Goal: Task Accomplishment & Management: Manage account settings

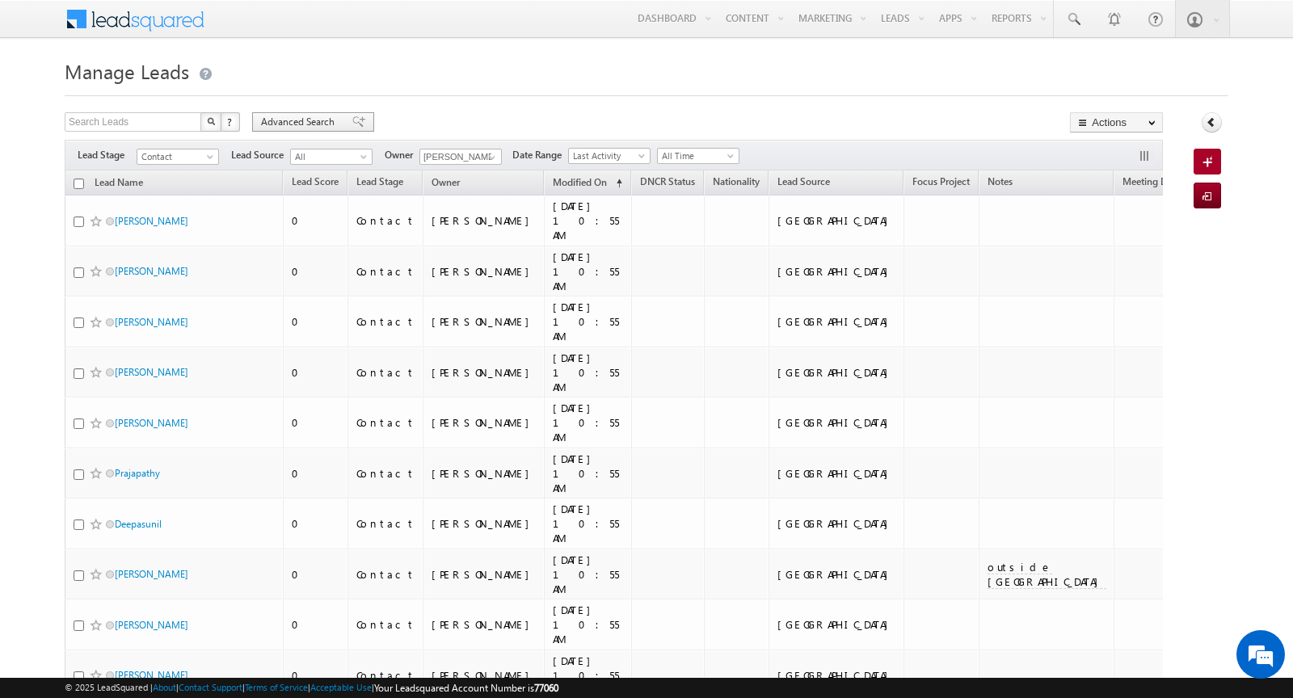
click at [319, 120] on span "Advanced Search" at bounding box center [300, 122] width 78 height 15
click at [321, 122] on span "Advanced Search" at bounding box center [300, 122] width 78 height 15
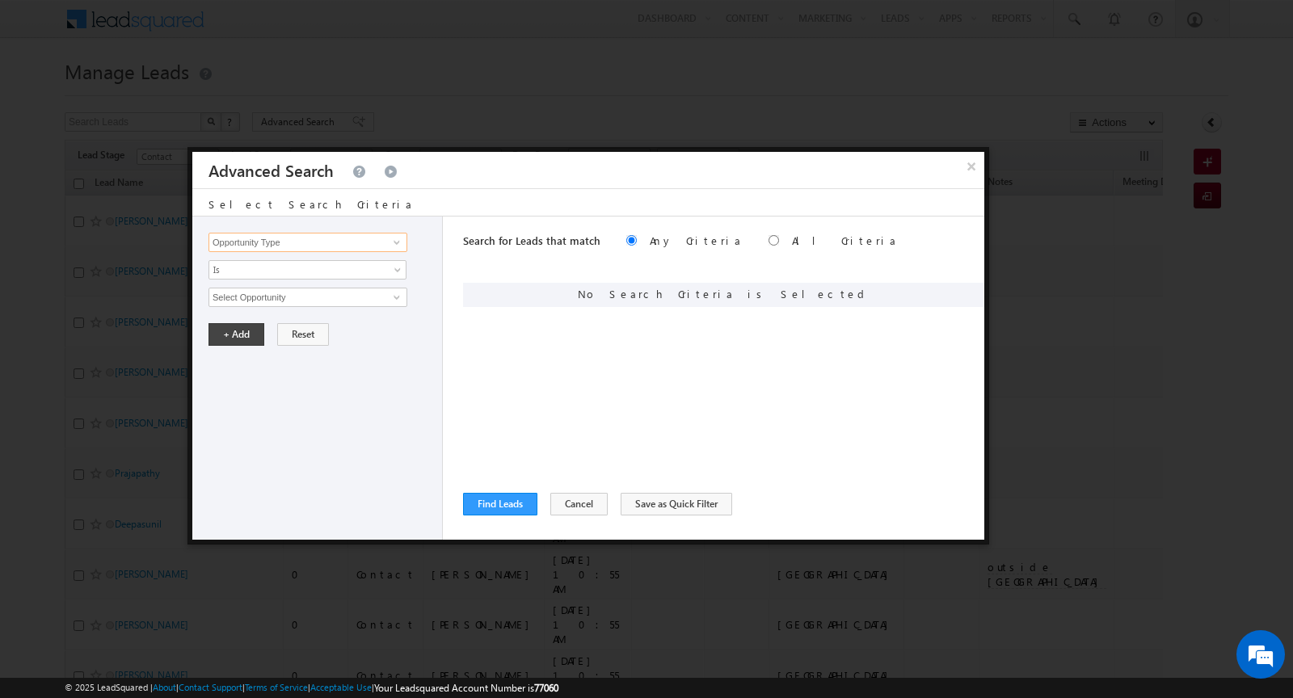
click at [368, 241] on input "Opportunity Type" at bounding box center [307, 242] width 199 height 19
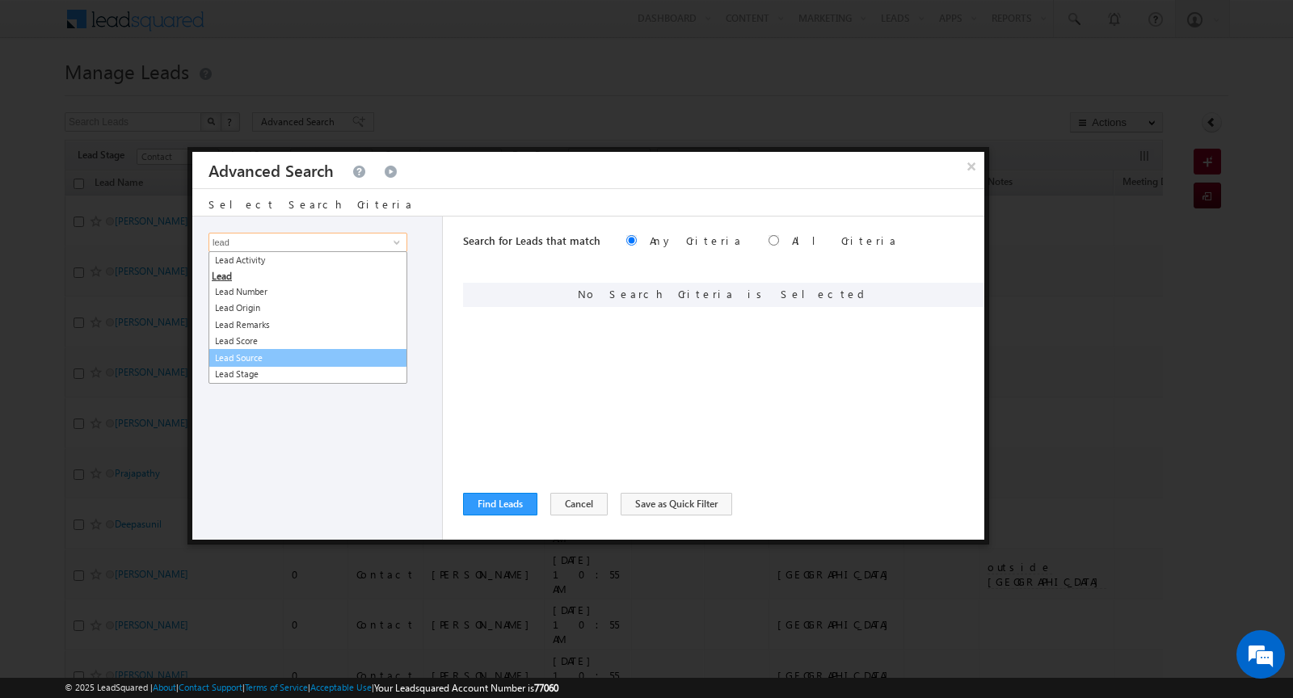
click at [335, 351] on link "Lead Source" at bounding box center [307, 358] width 199 height 19
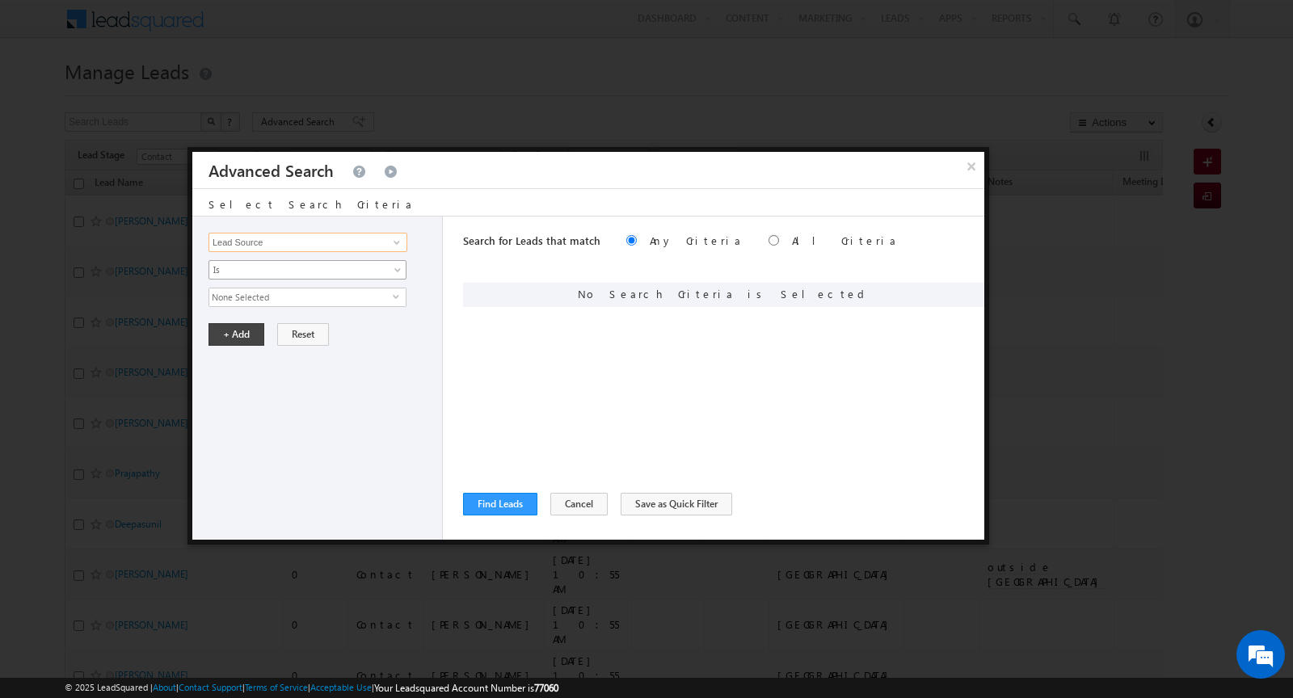
type input "Lead Source"
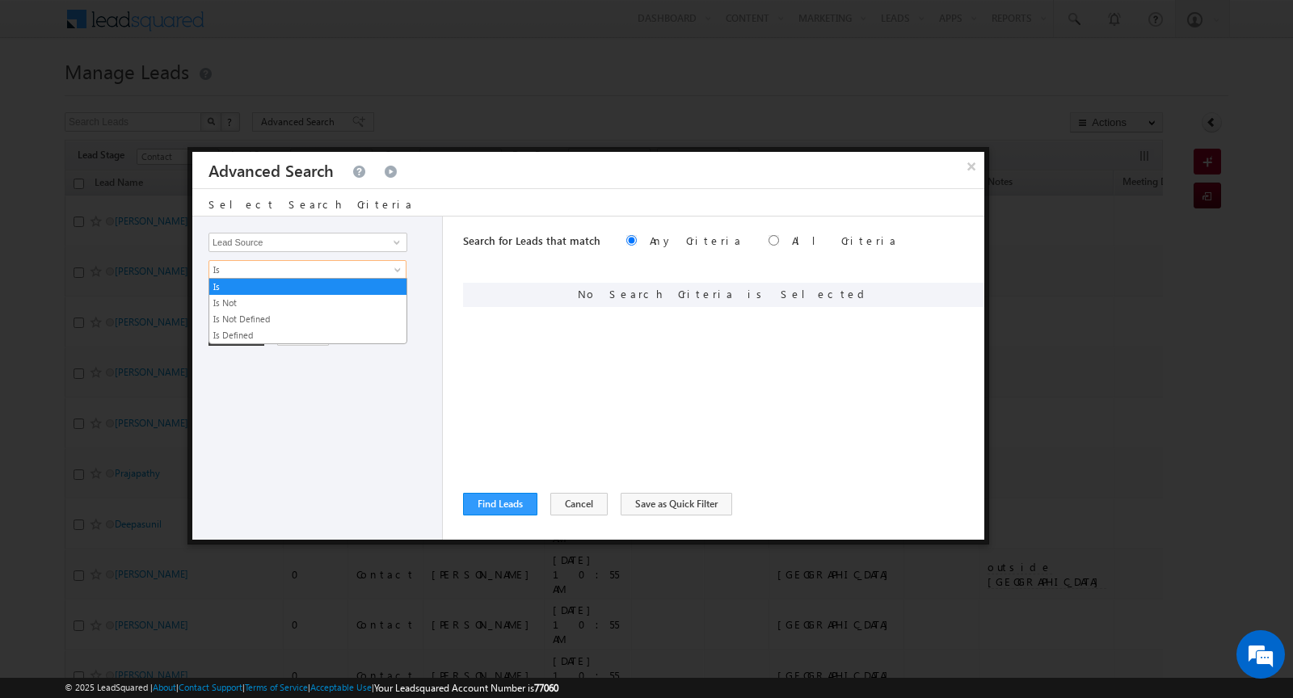
click at [321, 276] on link "Is" at bounding box center [307, 269] width 198 height 19
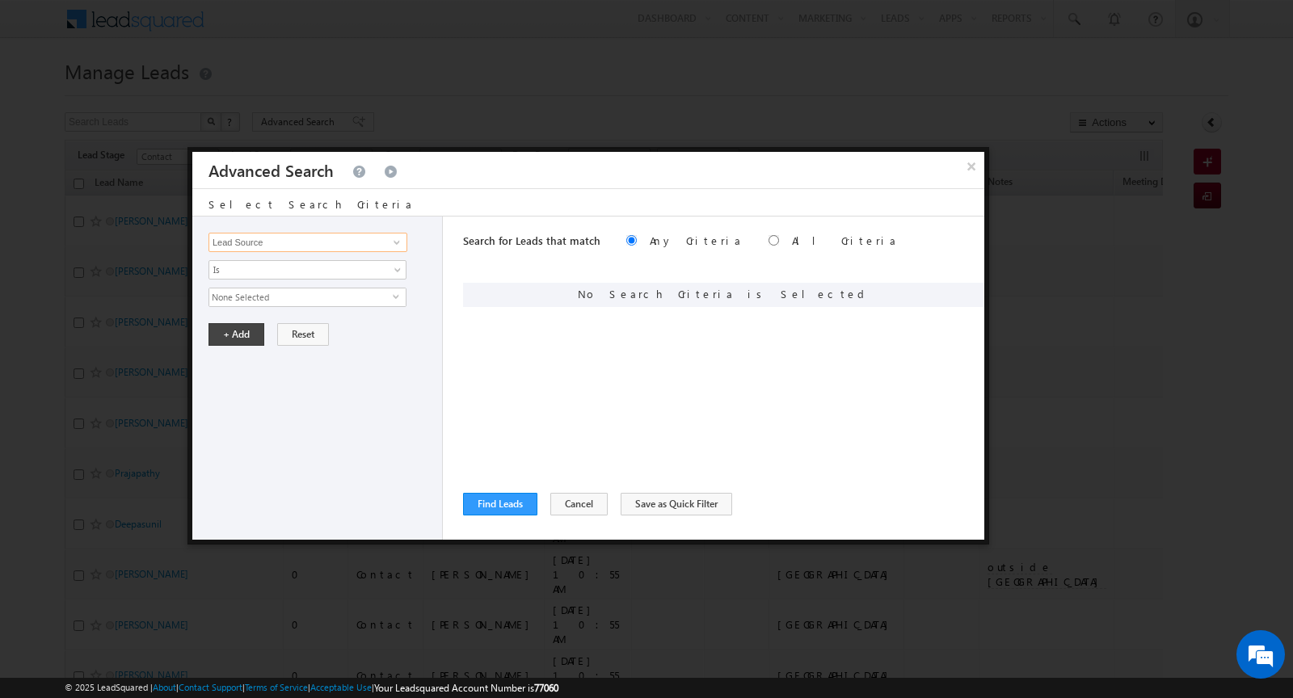
click at [330, 243] on input "Lead Source" at bounding box center [307, 242] width 199 height 19
click at [351, 243] on input "Lead Source" at bounding box center [307, 242] width 199 height 19
click at [386, 243] on link at bounding box center [395, 242] width 20 height 16
click at [565, 499] on button "Cancel" at bounding box center [578, 504] width 57 height 23
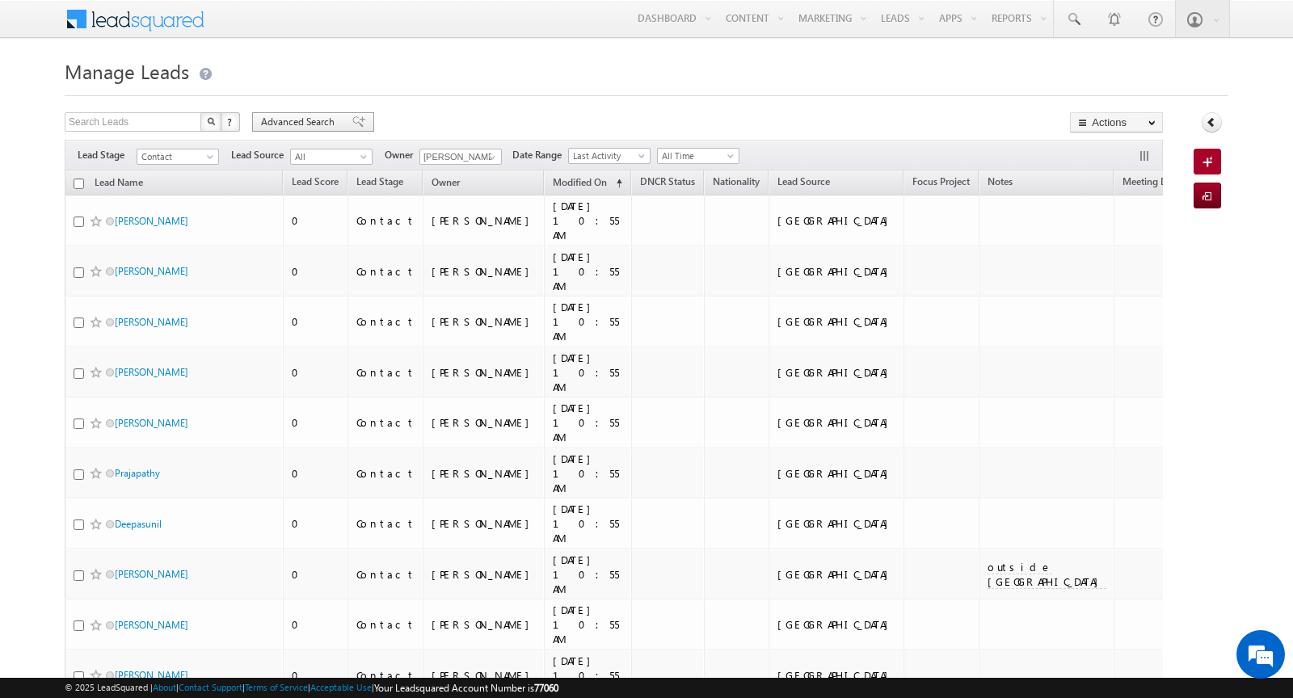
click at [322, 119] on span "Advanced Search" at bounding box center [300, 122] width 78 height 15
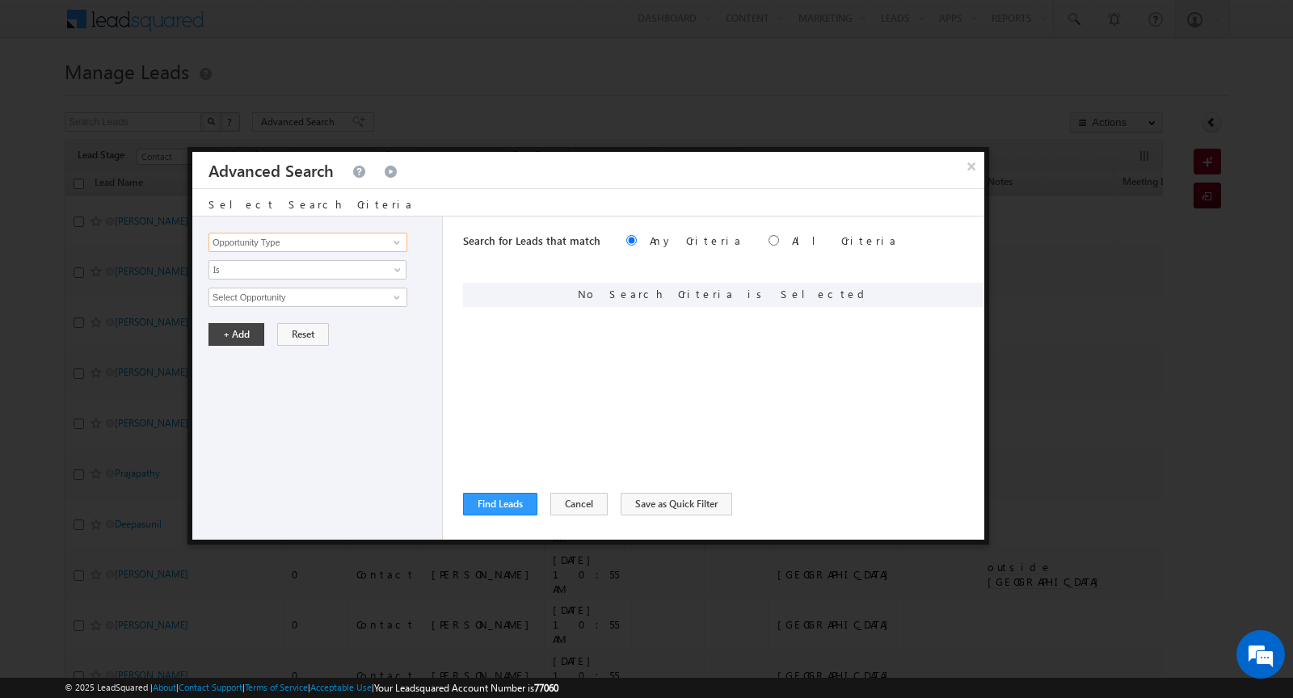
click at [340, 240] on input "Opportunity Type" at bounding box center [307, 242] width 199 height 19
click at [325, 276] on link "Lead Source" at bounding box center [307, 275] width 199 height 19
type input "Lead Source"
click at [306, 264] on span "Is" at bounding box center [296, 270] width 175 height 15
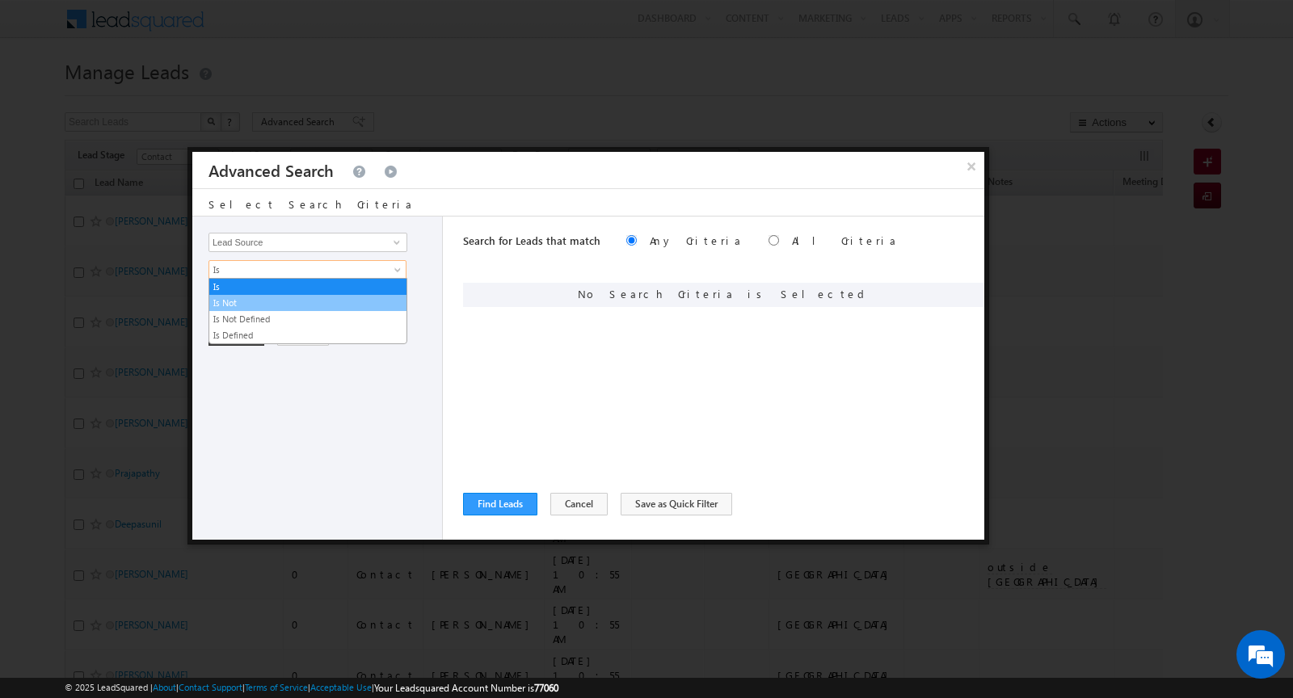
click at [291, 299] on link "Is Not" at bounding box center [307, 303] width 197 height 15
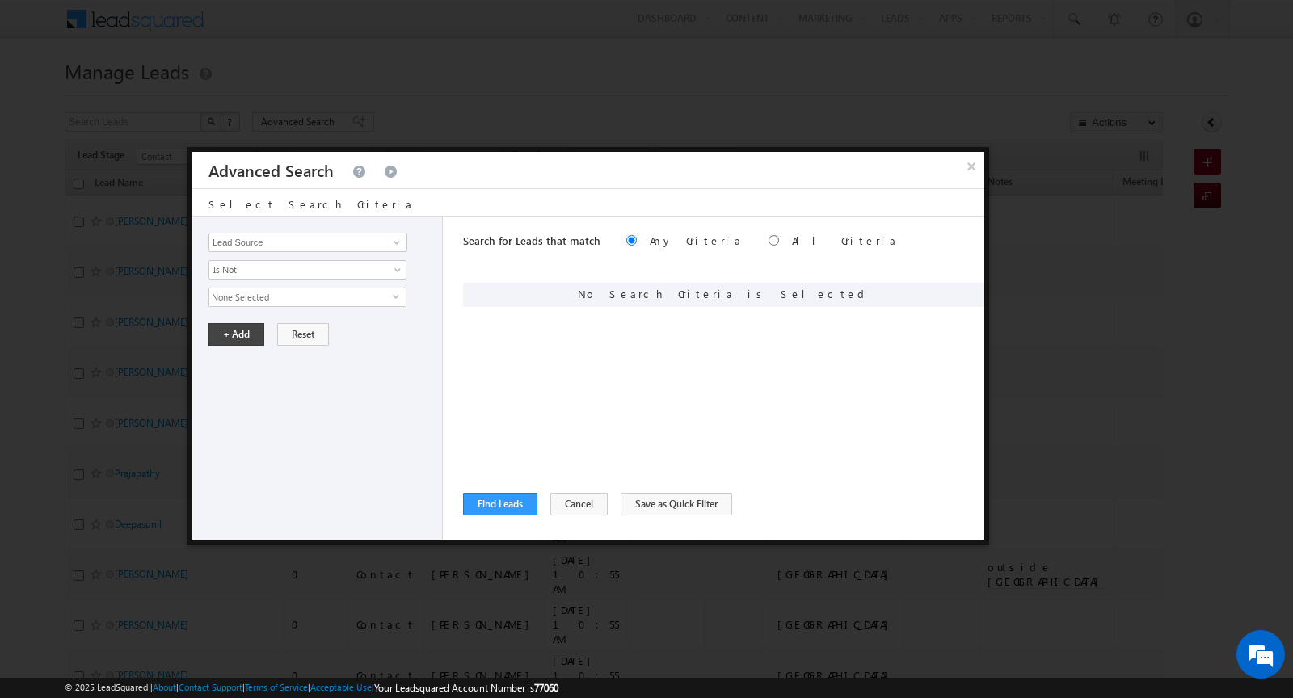
click at [283, 295] on span "None Selected" at bounding box center [300, 297] width 183 height 18
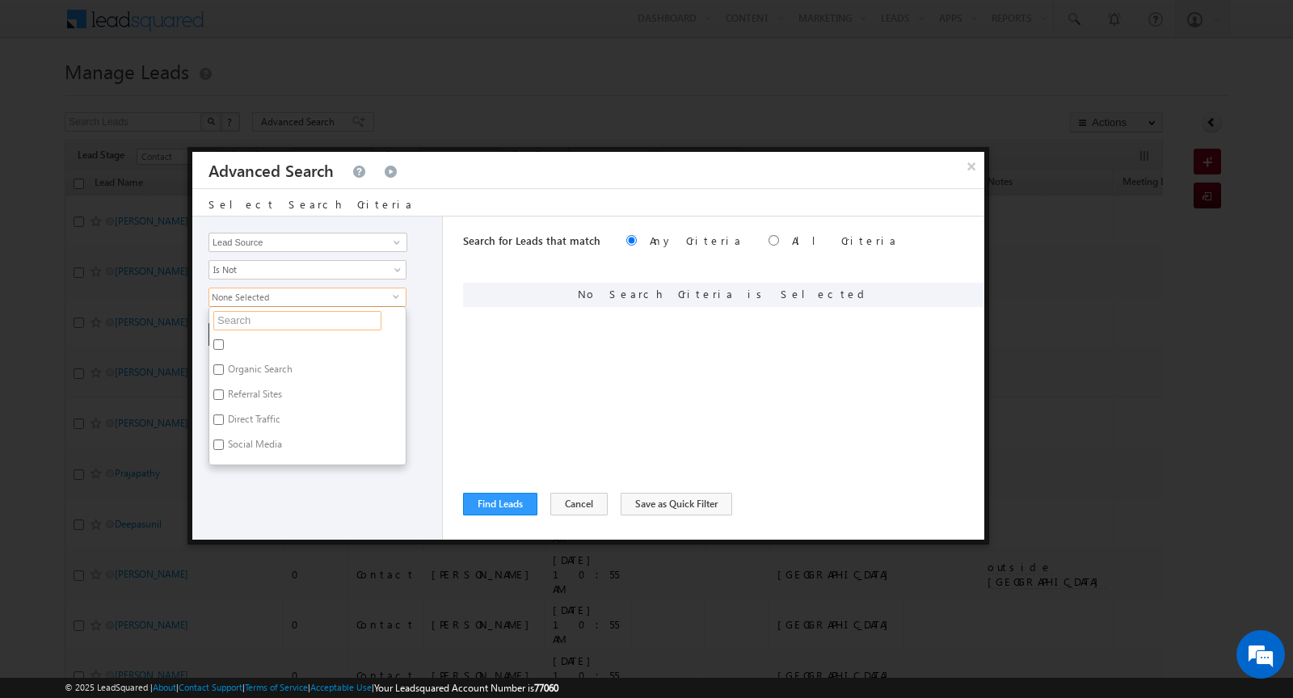
click at [253, 312] on input "text" at bounding box center [297, 320] width 168 height 19
type input "sha"
click at [219, 364] on input "[GEOGRAPHIC_DATA]" at bounding box center [218, 369] width 11 height 11
checkbox input "true"
click at [221, 346] on input "Sharjah-Scl" at bounding box center [218, 344] width 11 height 11
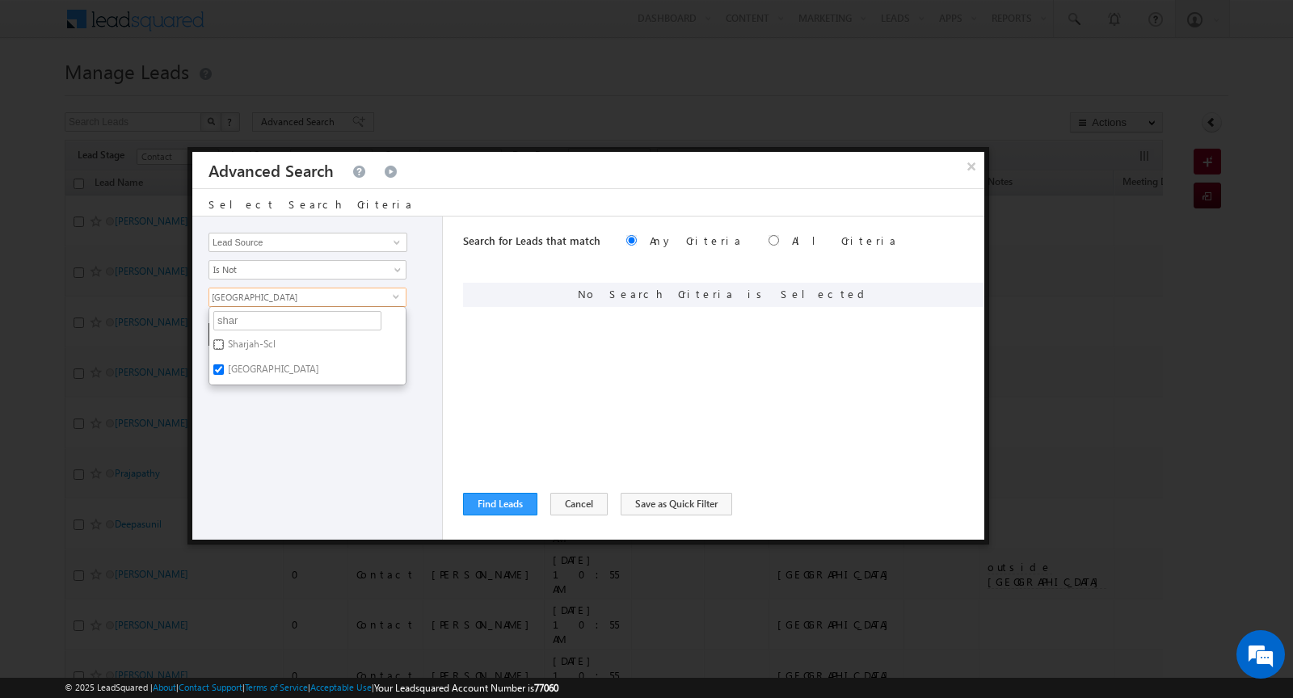
checkbox input "true"
click at [252, 417] on div "Opportunity Type Lead Activity Task Sales Group Prospect Id Address 1 Address 2…" at bounding box center [317, 378] width 250 height 323
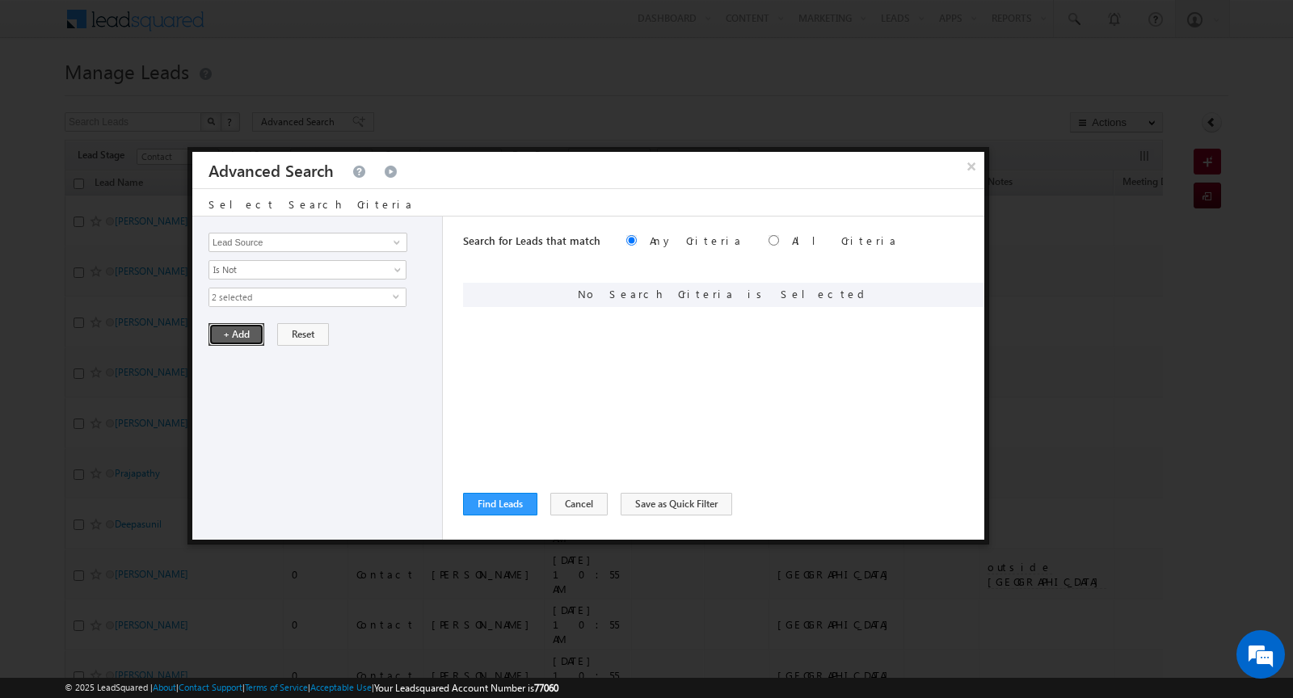
click at [229, 331] on button "+ Add" at bounding box center [236, 334] width 56 height 23
click at [282, 236] on input "Opportunity Type" at bounding box center [307, 242] width 199 height 19
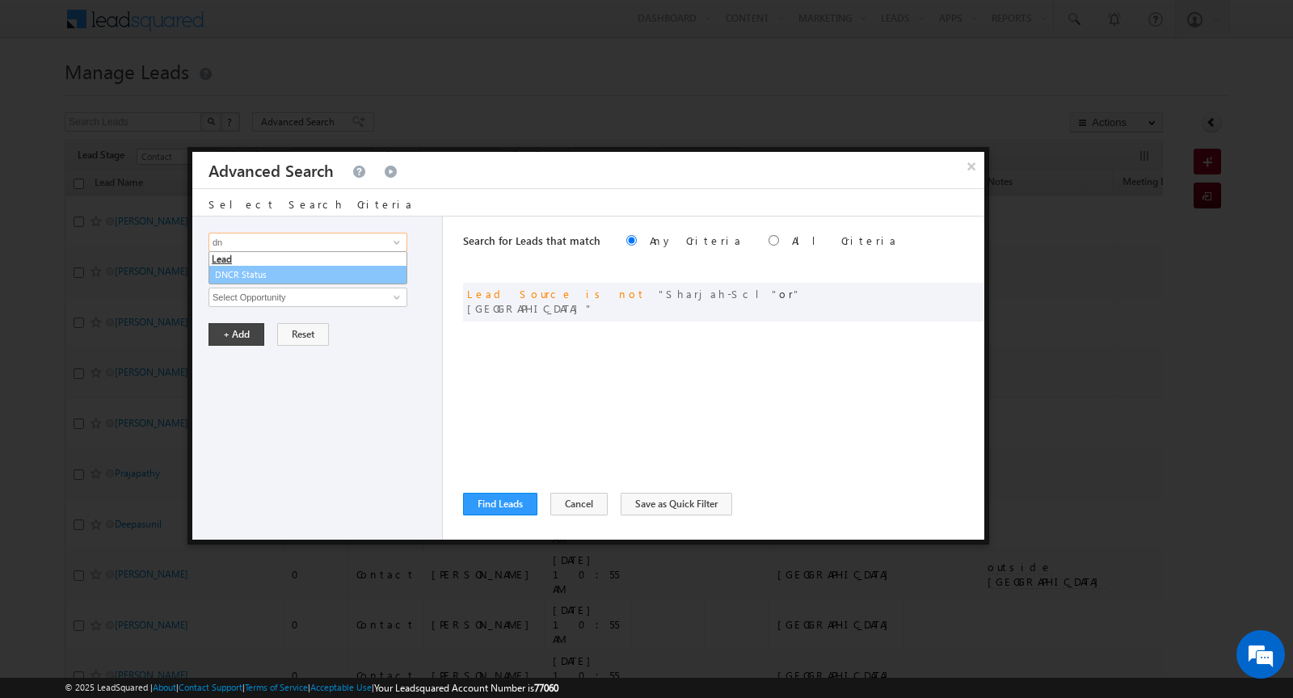
click at [249, 272] on link "DNCR Status" at bounding box center [307, 275] width 199 height 19
type input "DNCR Status"
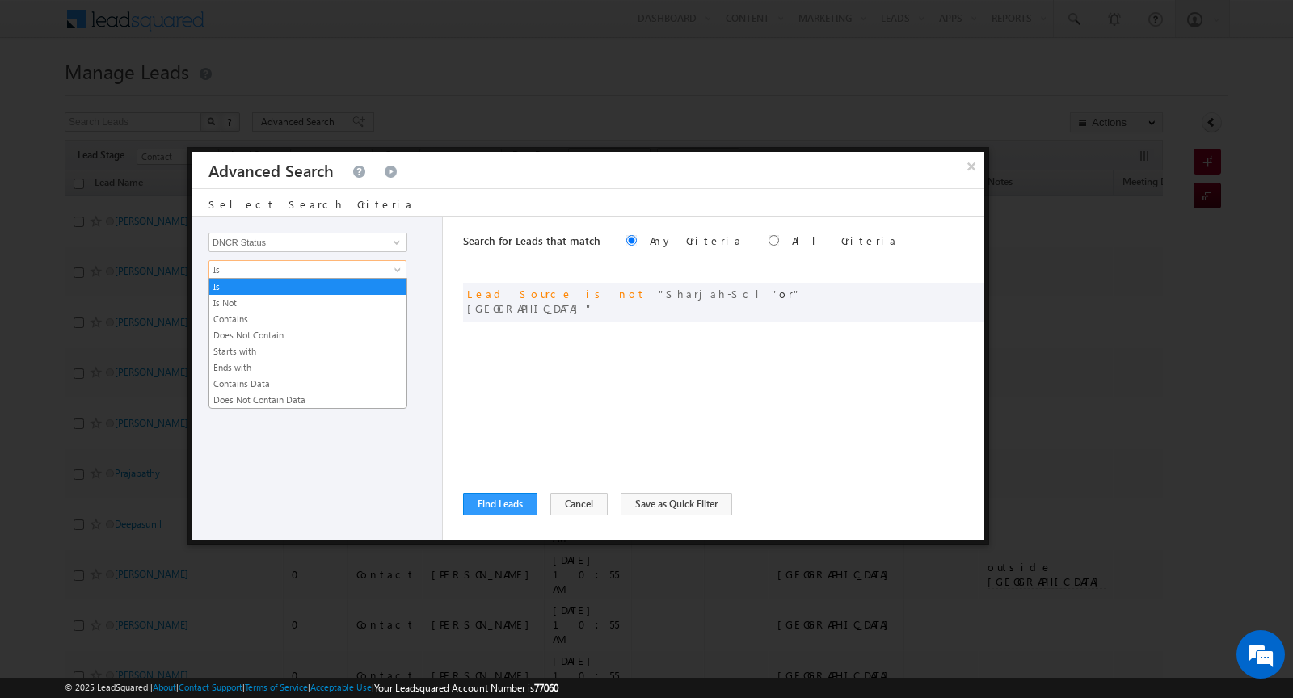
click at [256, 274] on span "Is" at bounding box center [296, 270] width 175 height 15
click at [261, 335] on link "Does Not Contain" at bounding box center [307, 335] width 197 height 15
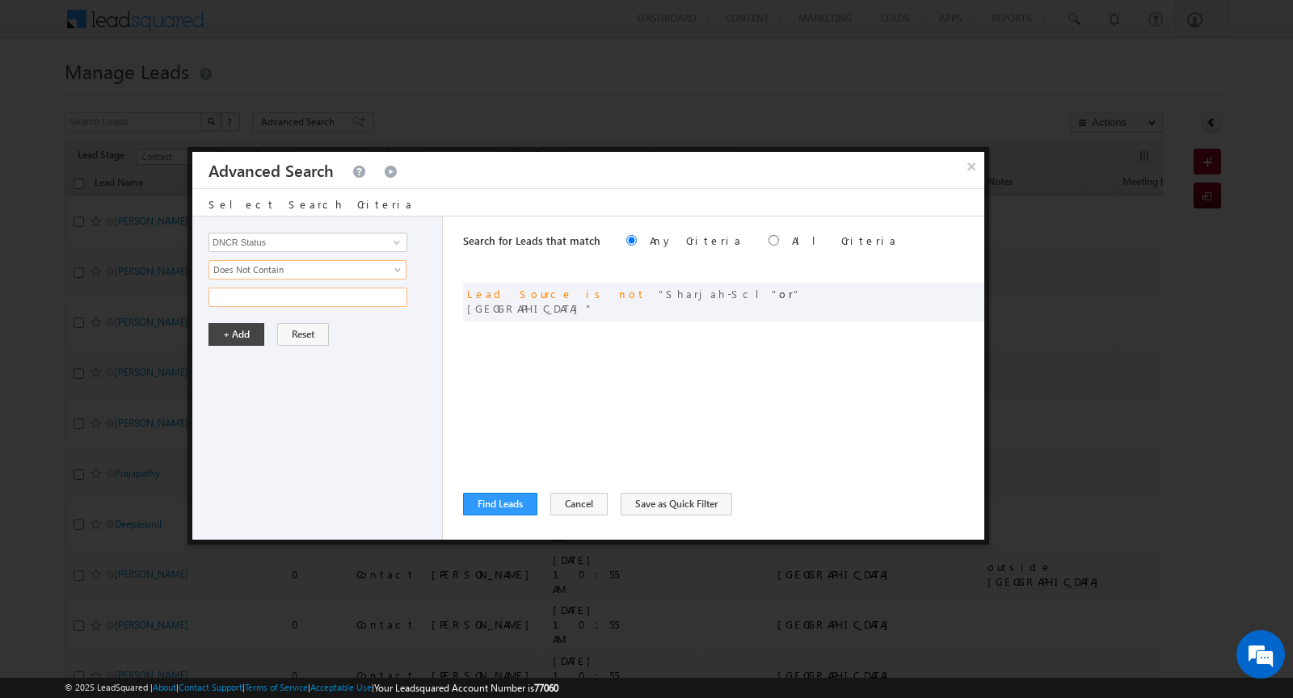
click at [279, 289] on input "text" at bounding box center [307, 297] width 199 height 19
type input "blocked"
click at [238, 324] on button "+ Add" at bounding box center [236, 334] width 56 height 23
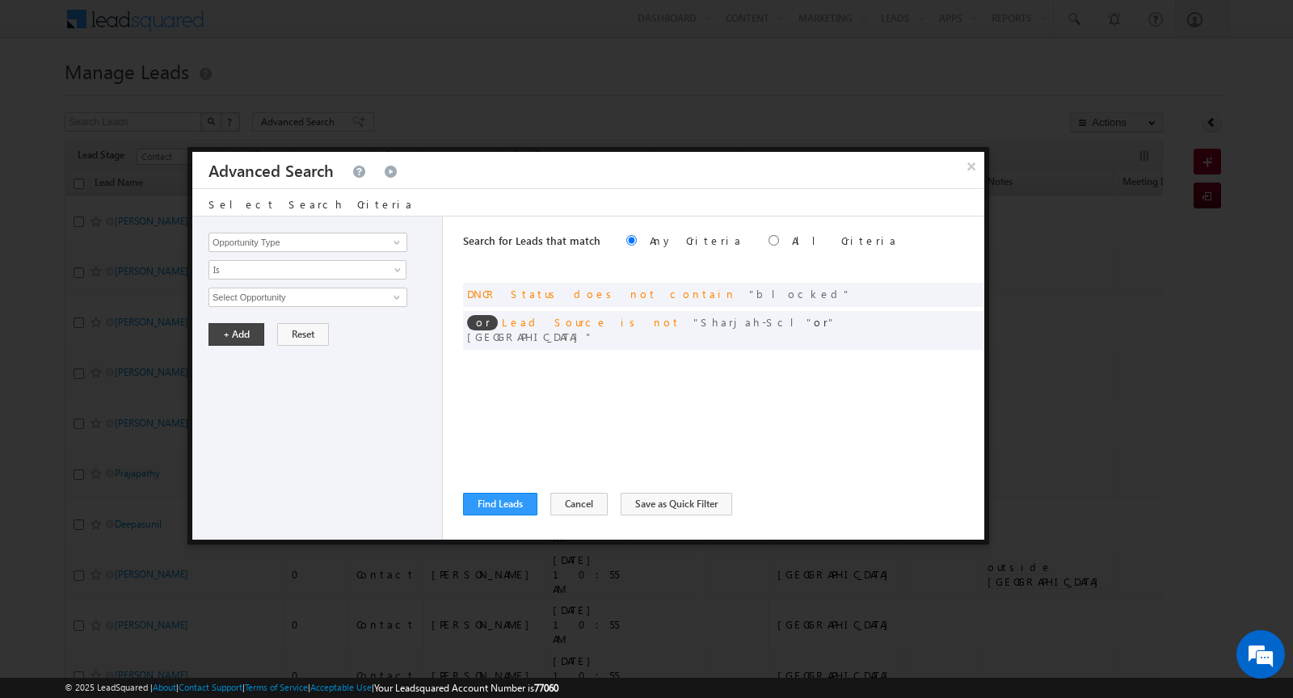
click at [688, 233] on div "Search for Leads that match Any Criteria All Criteria Note that the current tri…" at bounding box center [723, 243] width 521 height 52
click at [768, 238] on input "radio" at bounding box center [773, 240] width 11 height 11
radio input "true"
click at [499, 507] on button "Find Leads" at bounding box center [500, 504] width 74 height 23
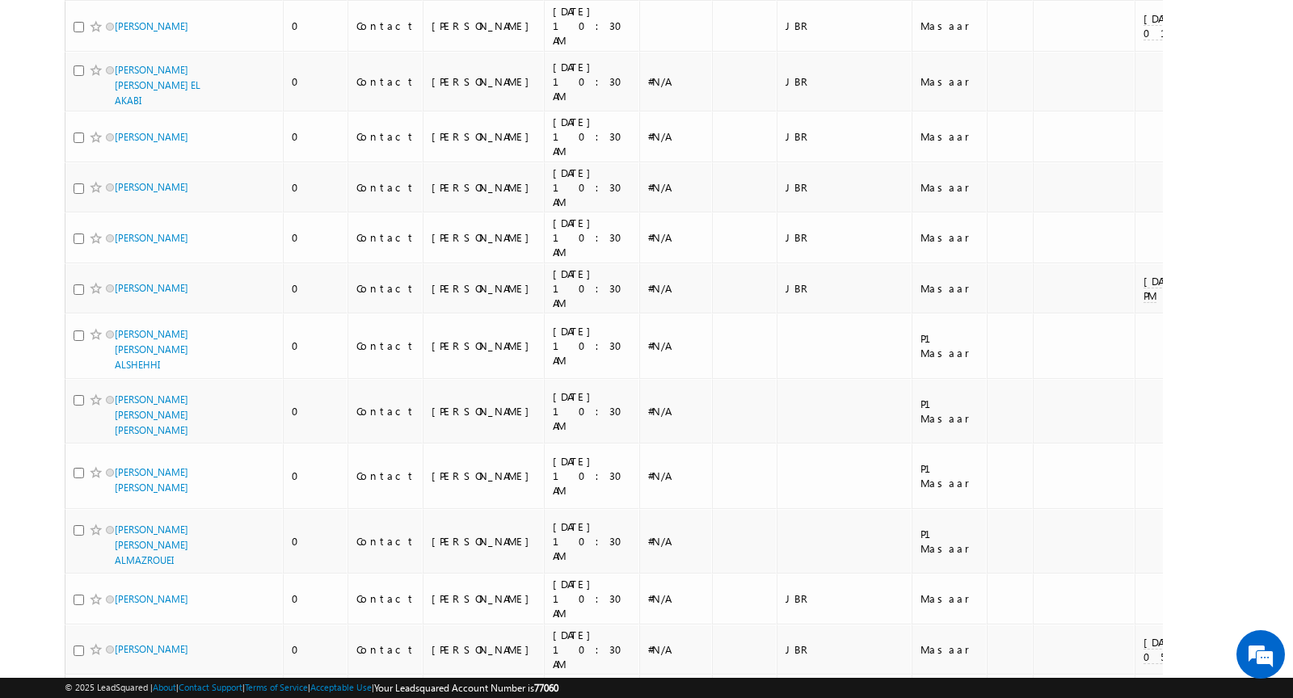
scroll to position [5258, 0]
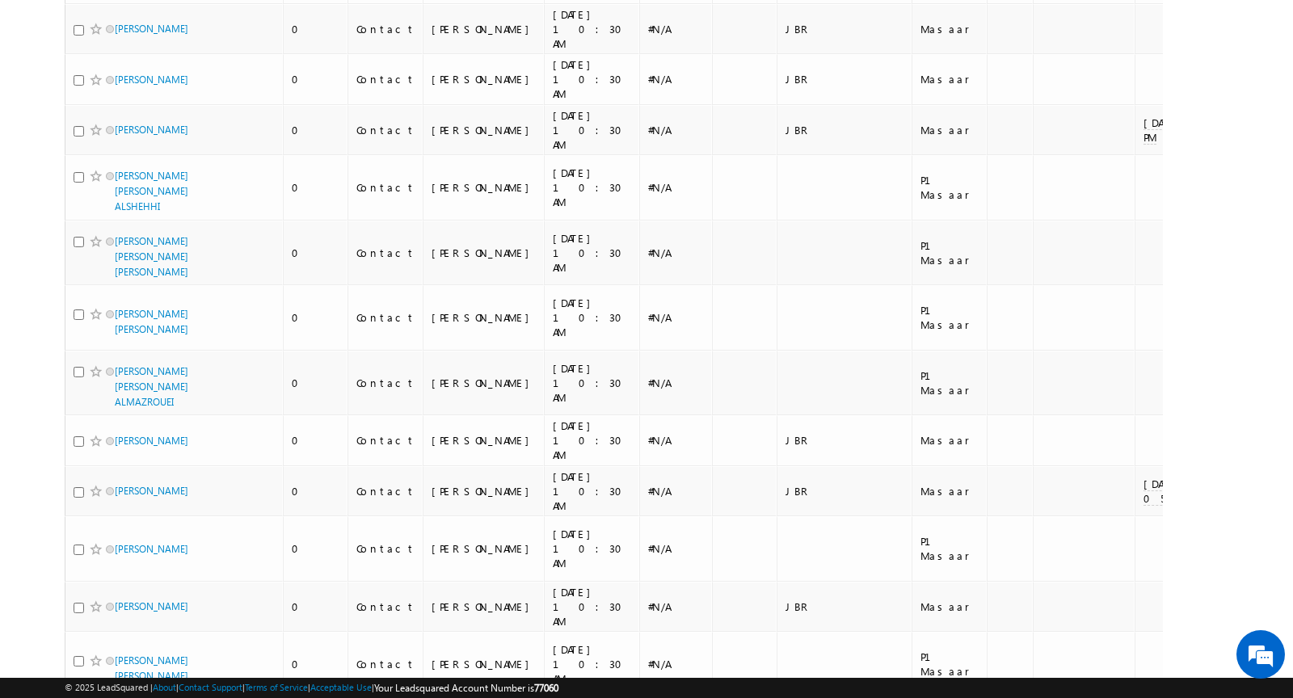
click at [122, 678] on div "© 2025 LeadSquared | About | Contact Support | Terms of Service | Acceptable Us…" at bounding box center [646, 688] width 1293 height 20
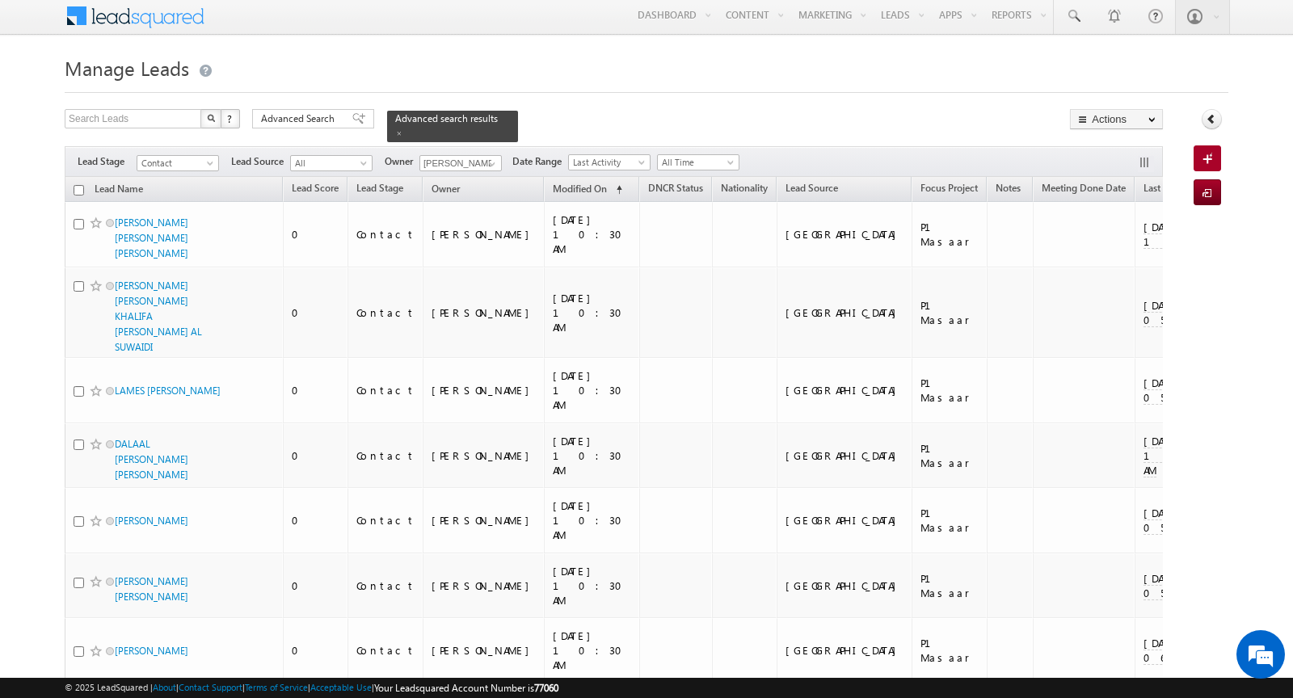
scroll to position [0, 0]
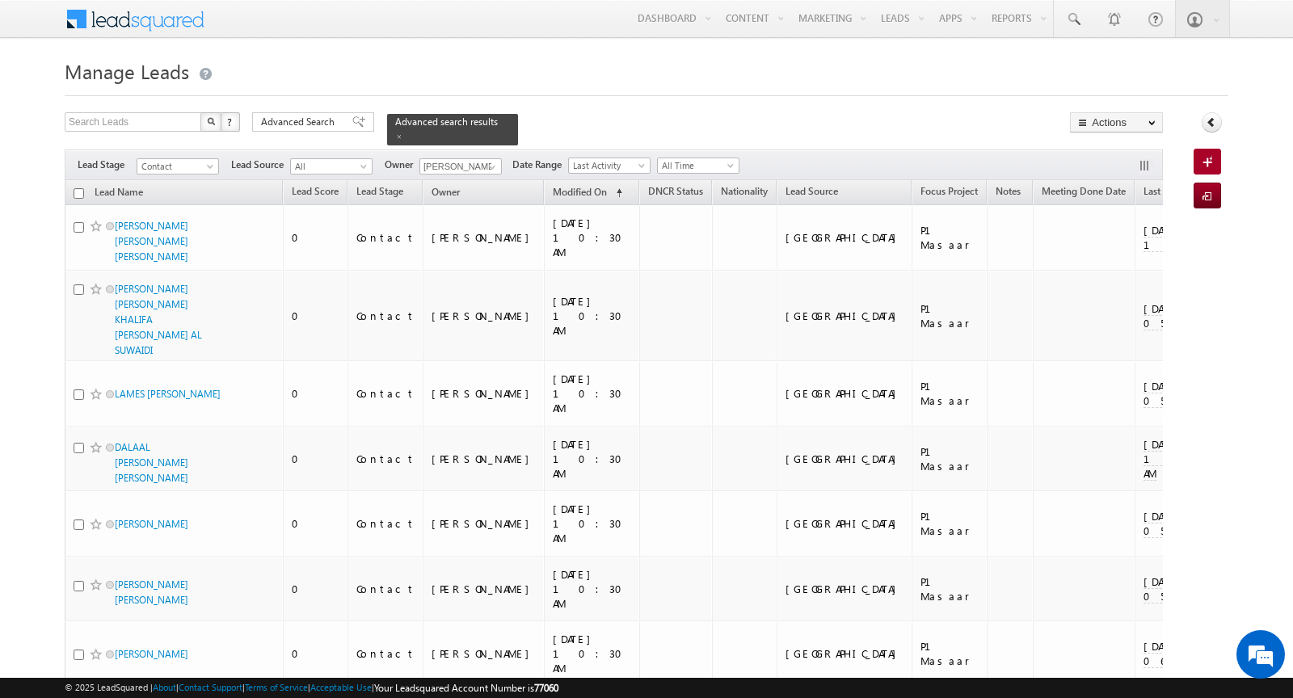
click at [79, 192] on input "checkbox" at bounding box center [79, 193] width 11 height 11
checkbox input "true"
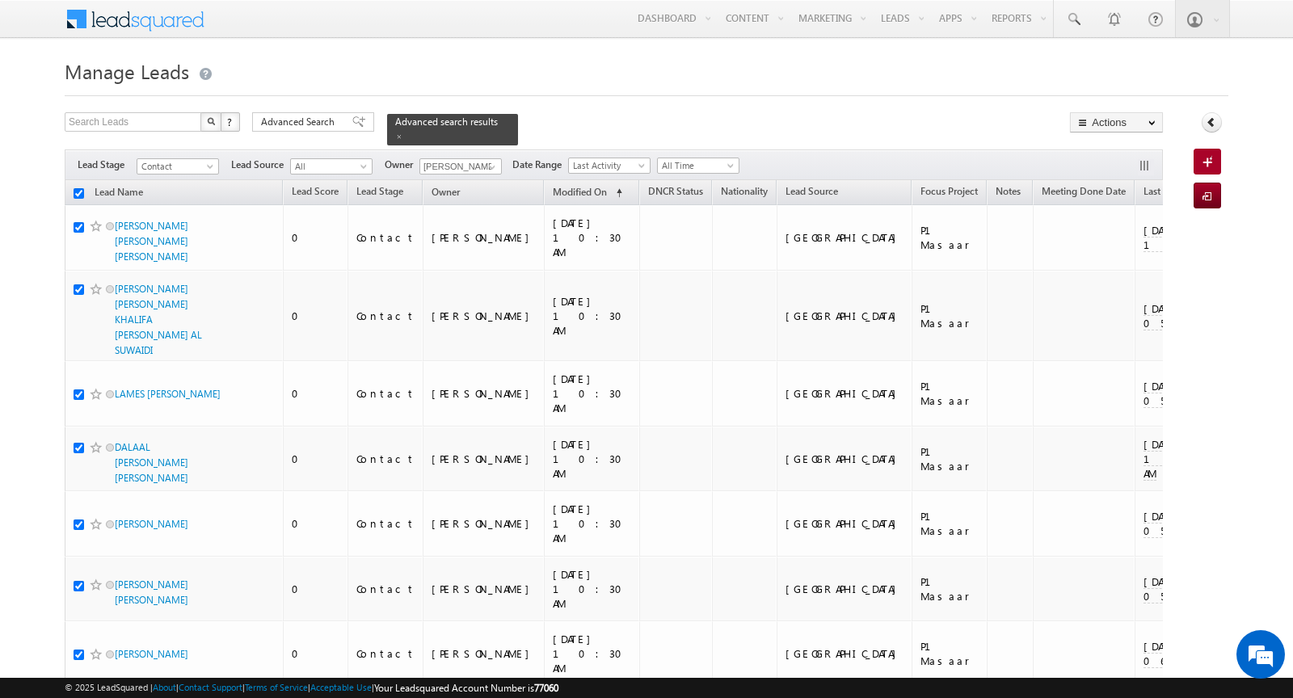
checkbox input "true"
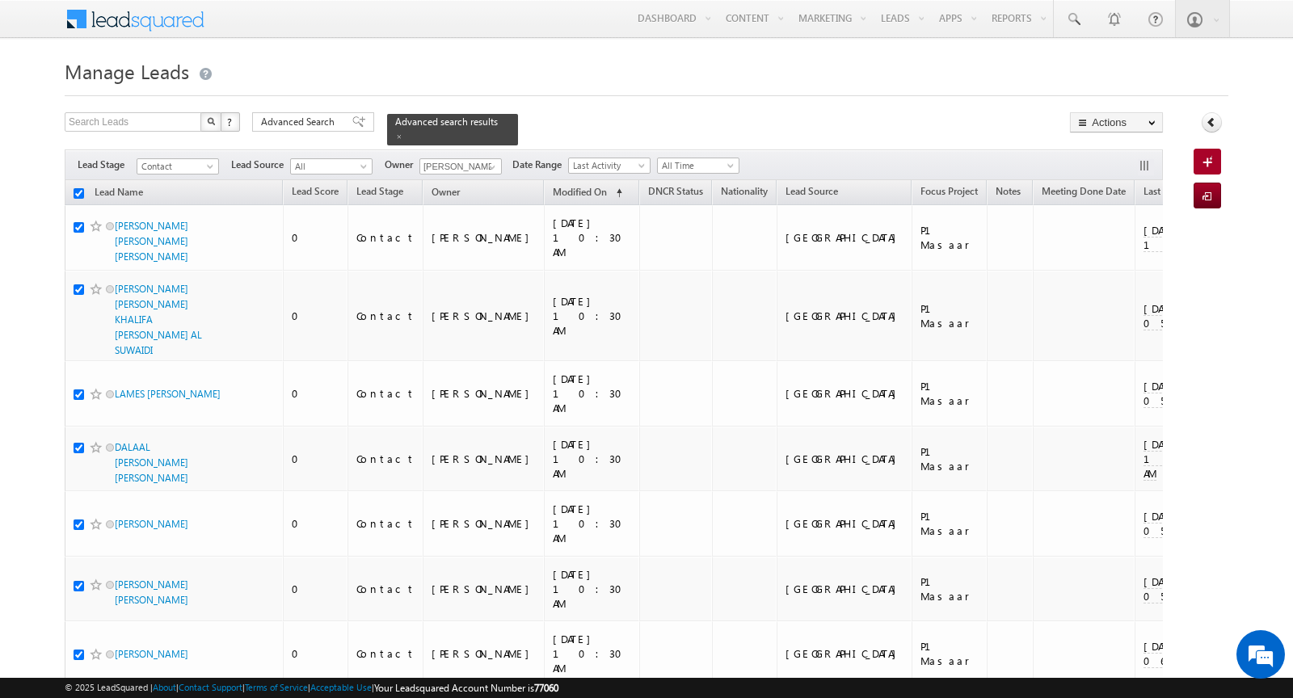
checkbox input "true"
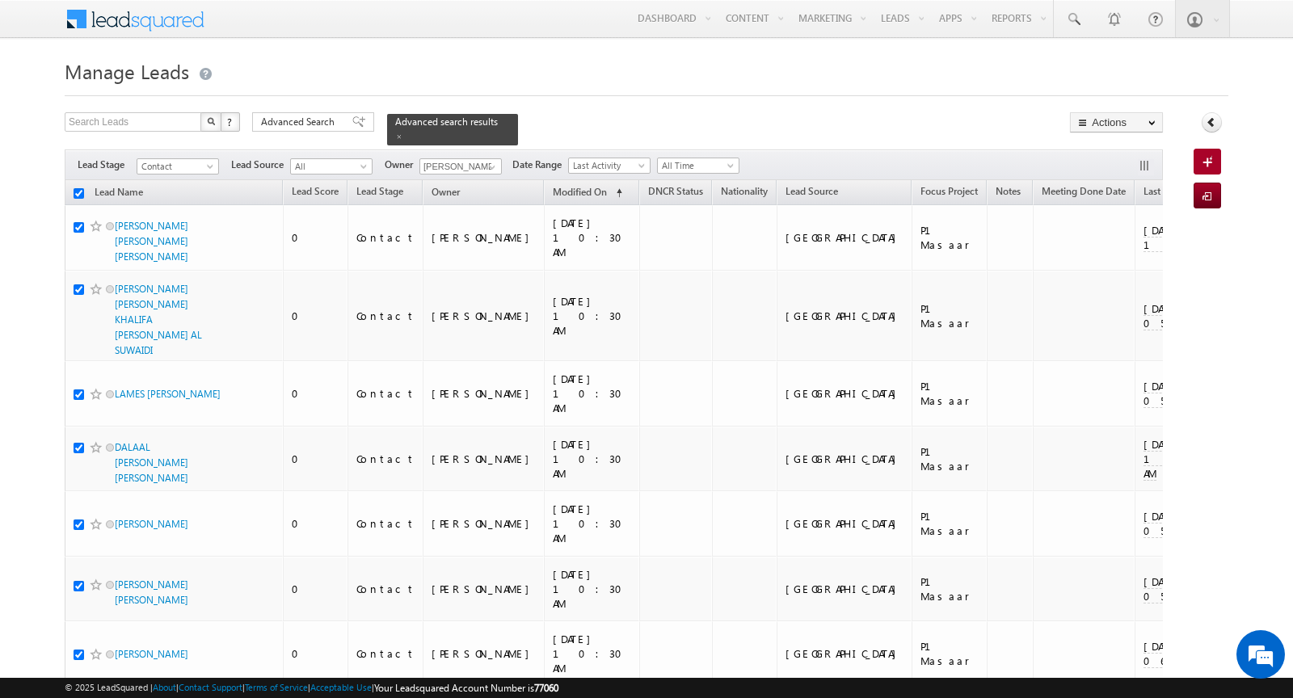
checkbox input "true"
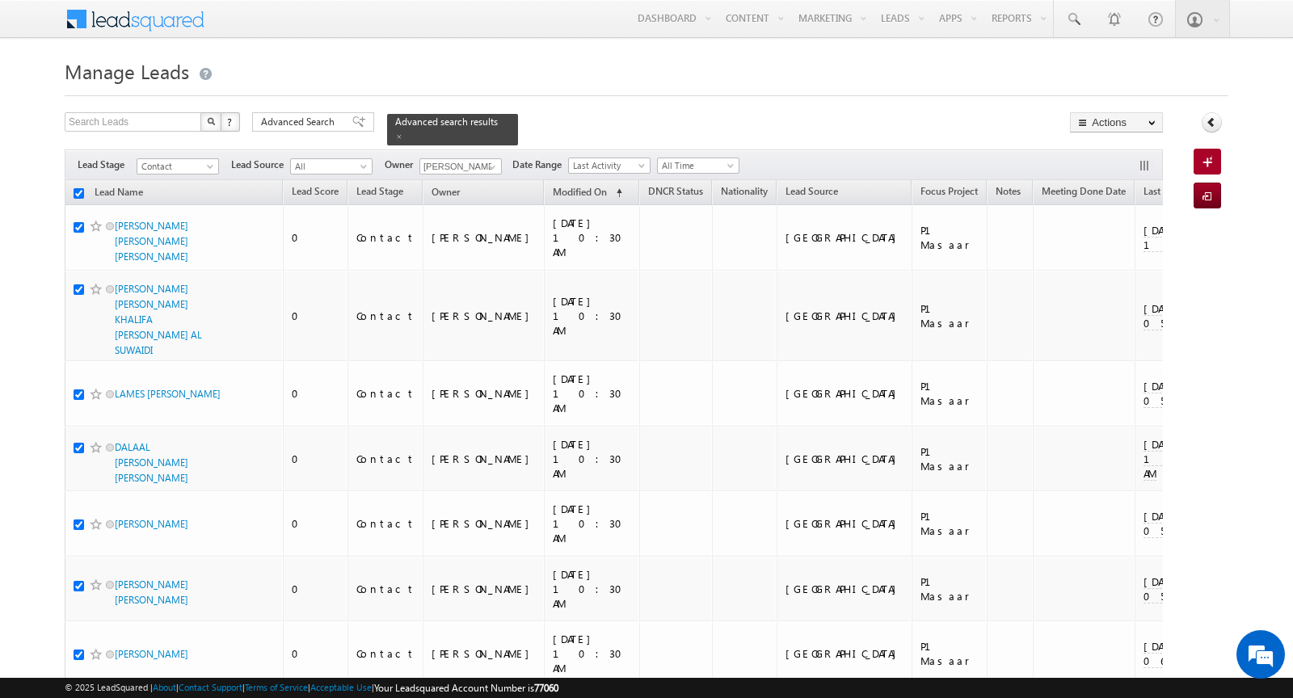
checkbox input "true"
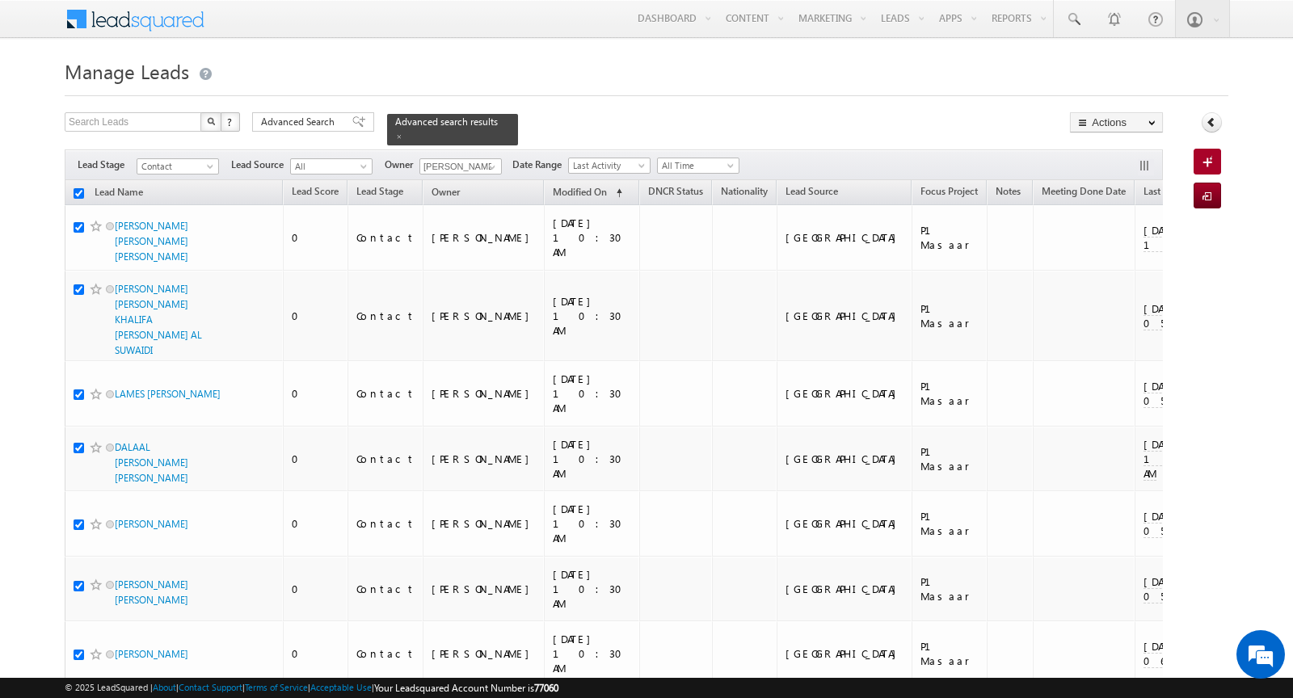
checkbox input "true"
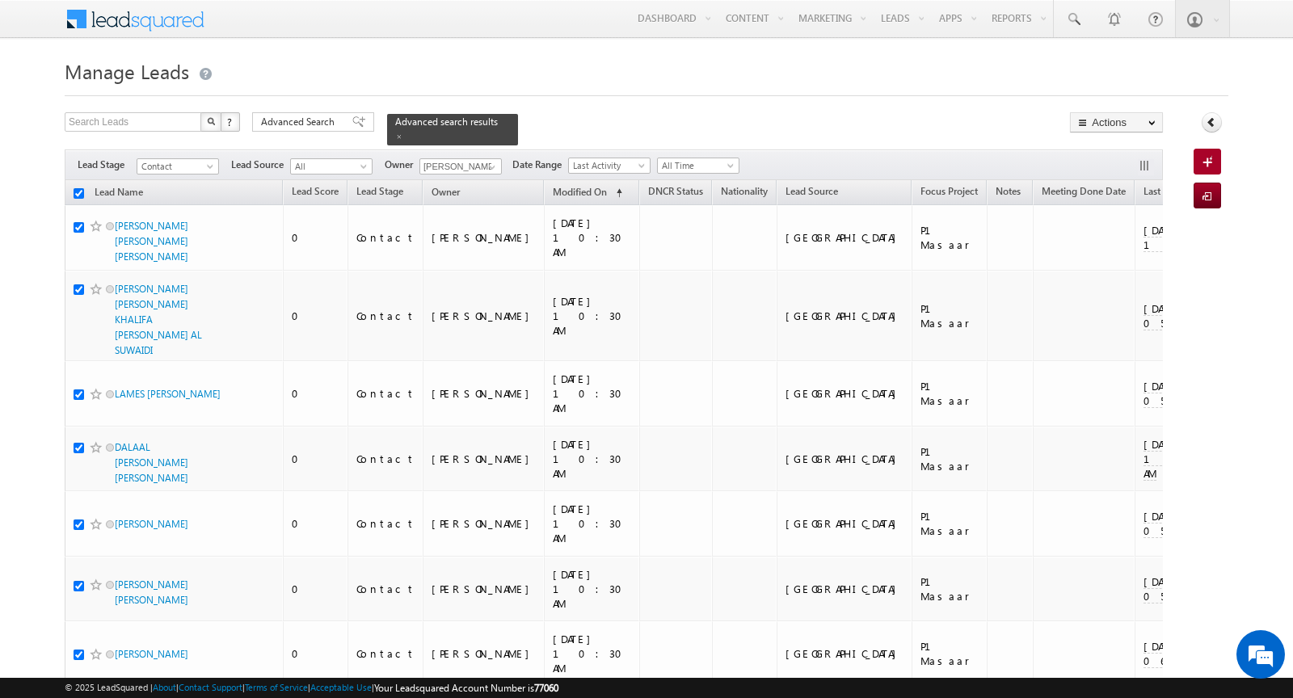
checkbox input "true"
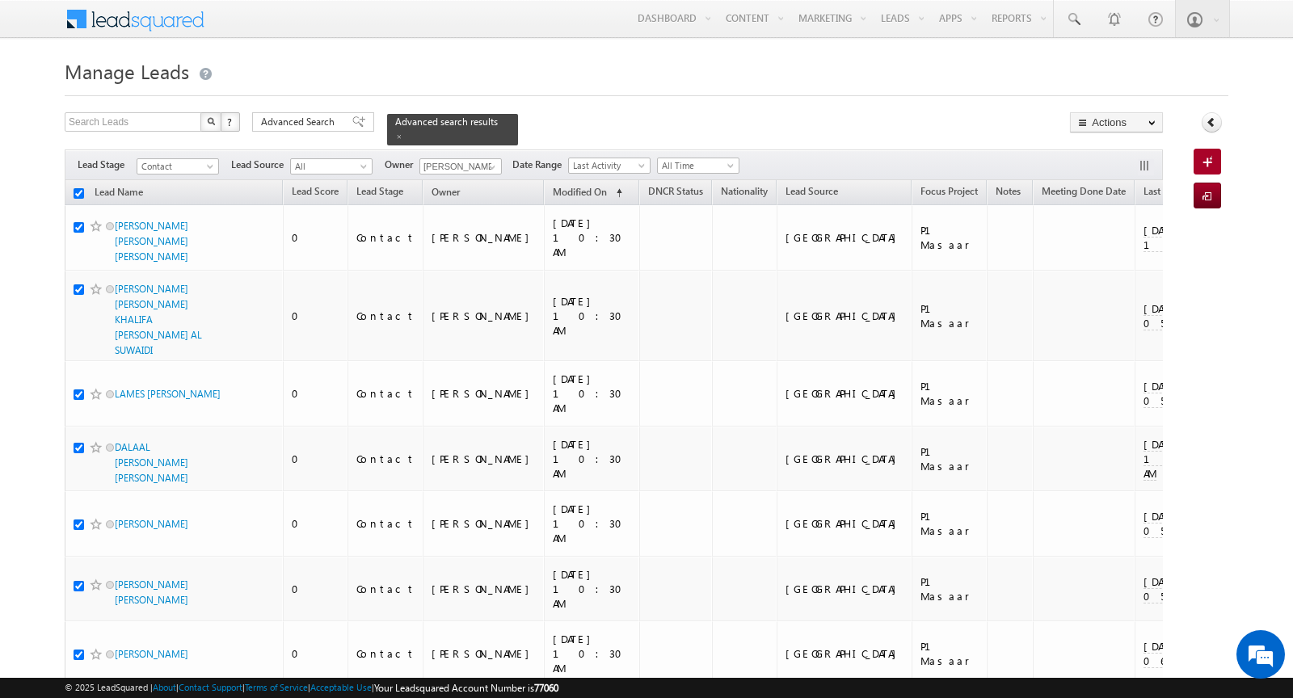
checkbox input "true"
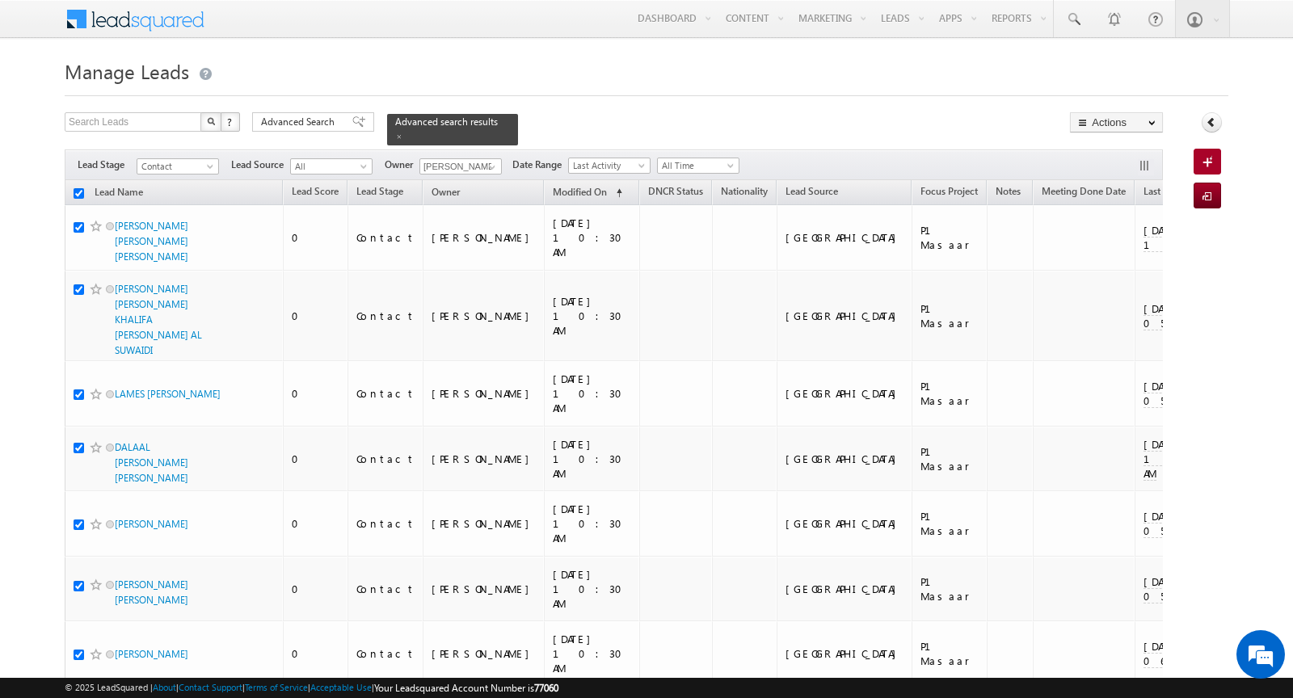
checkbox input "true"
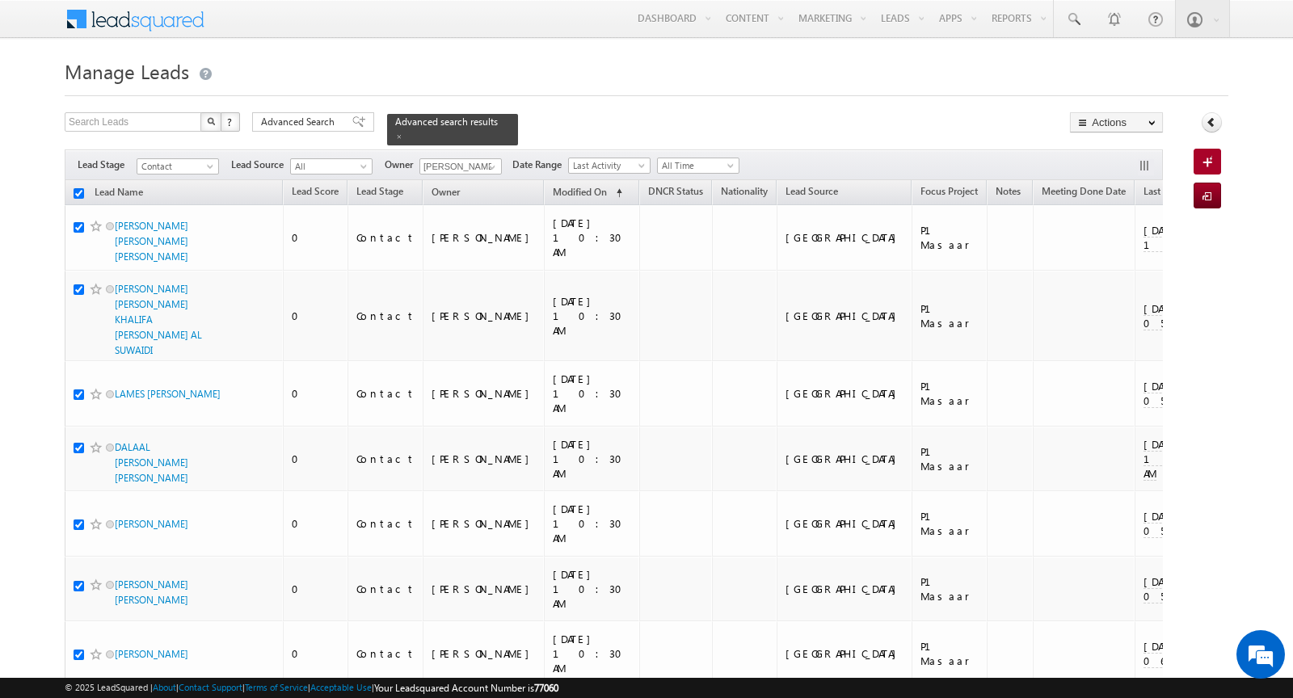
checkbox input "true"
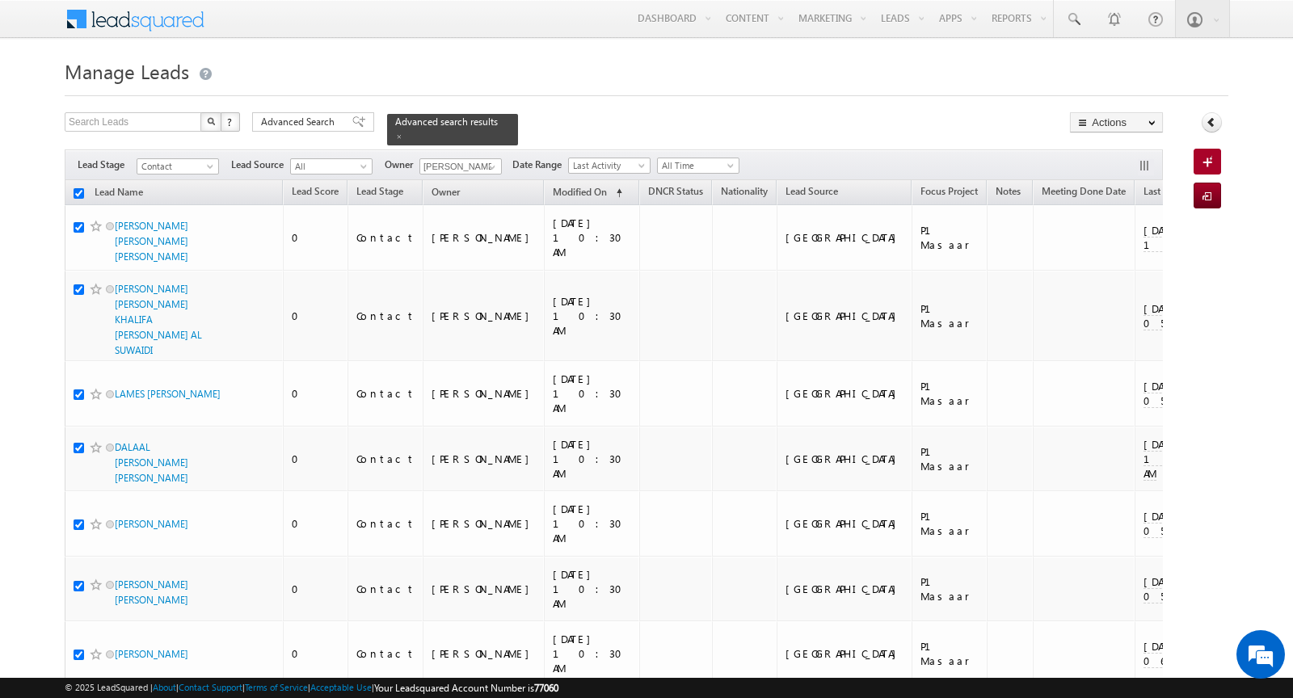
checkbox input "true"
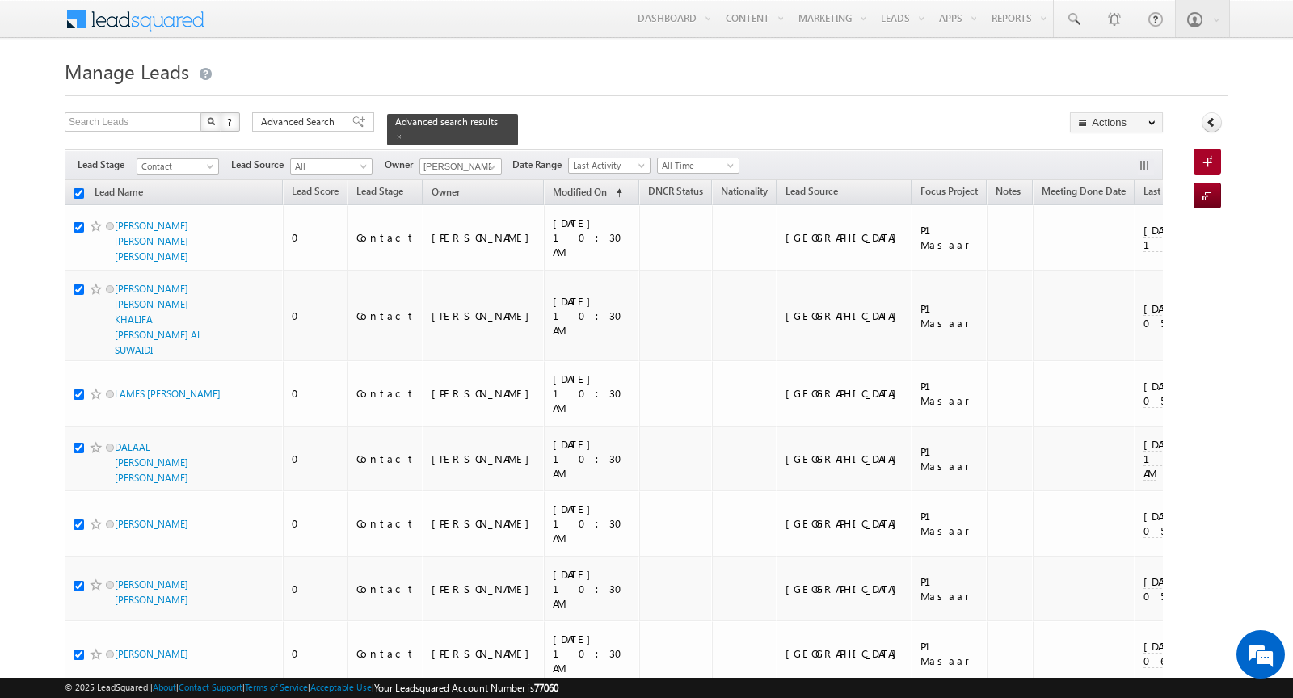
checkbox input "true"
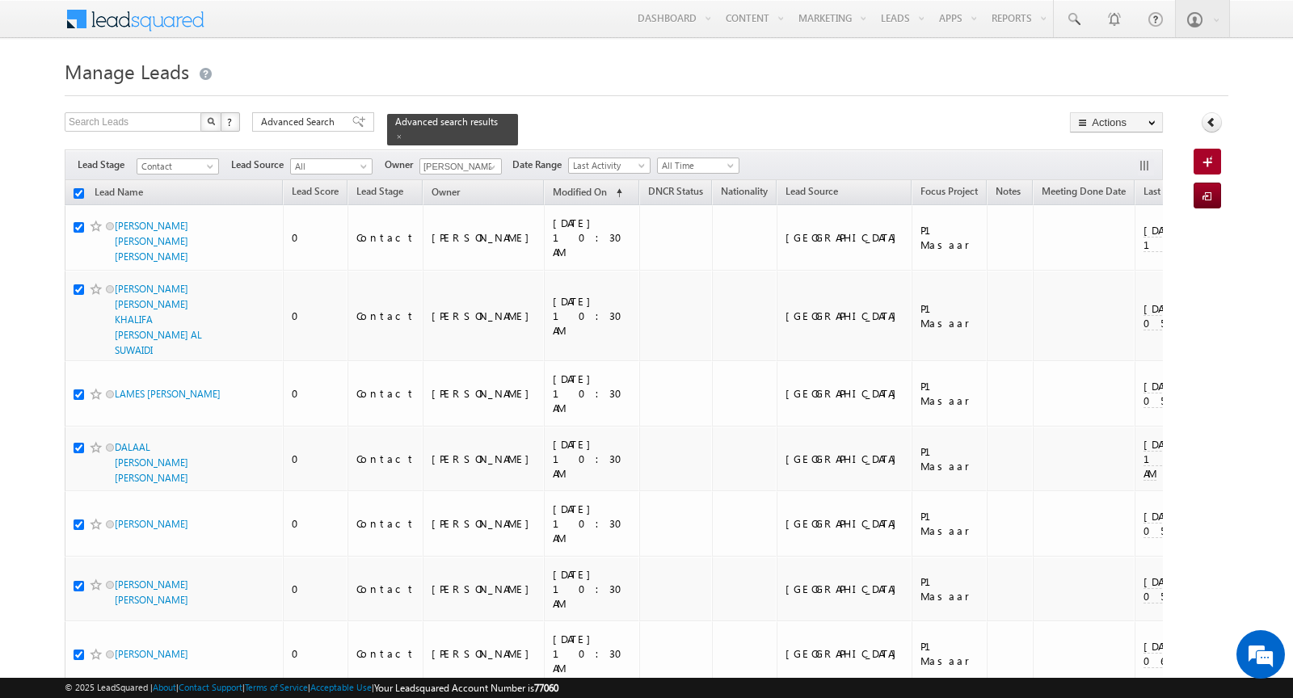
checkbox input "true"
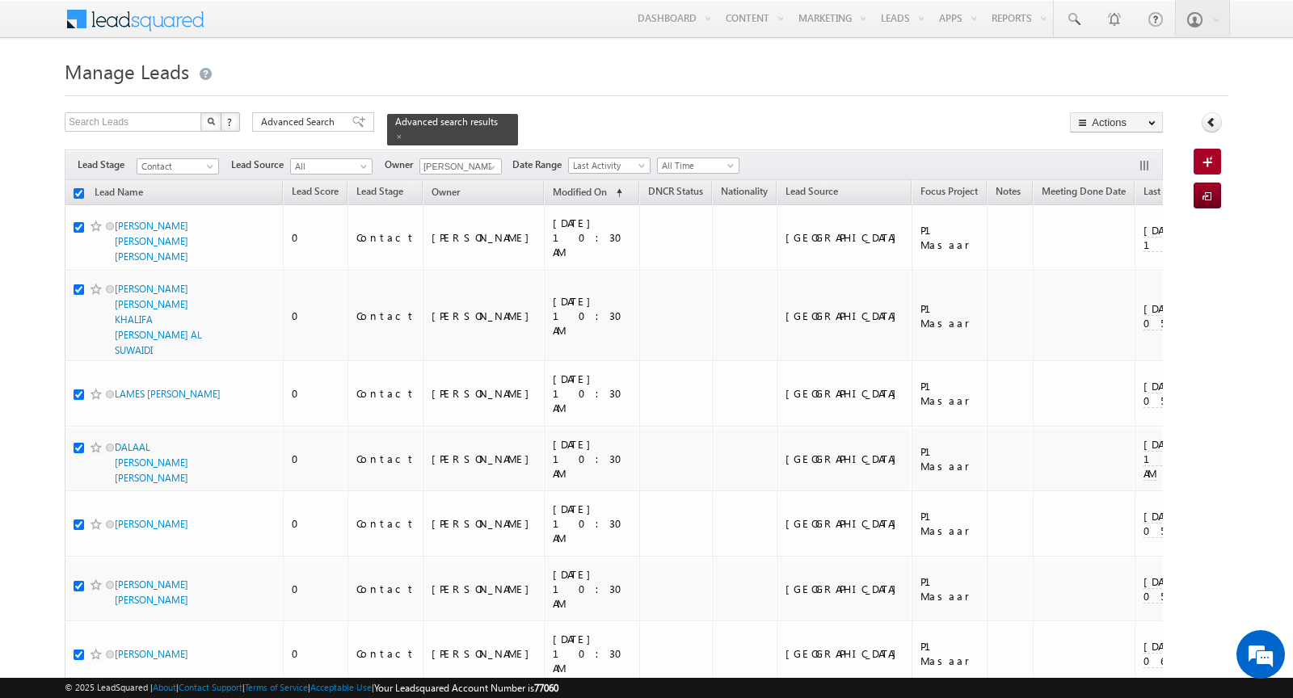
checkbox input "true"
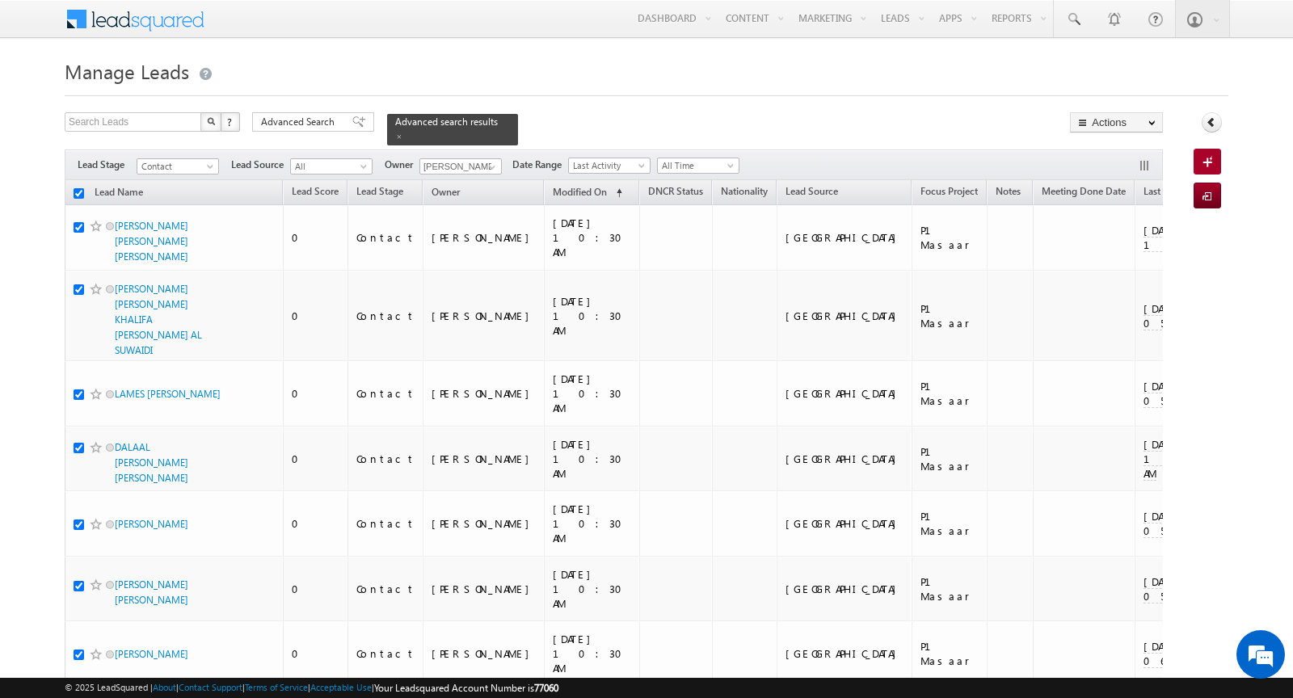
checkbox input "true"
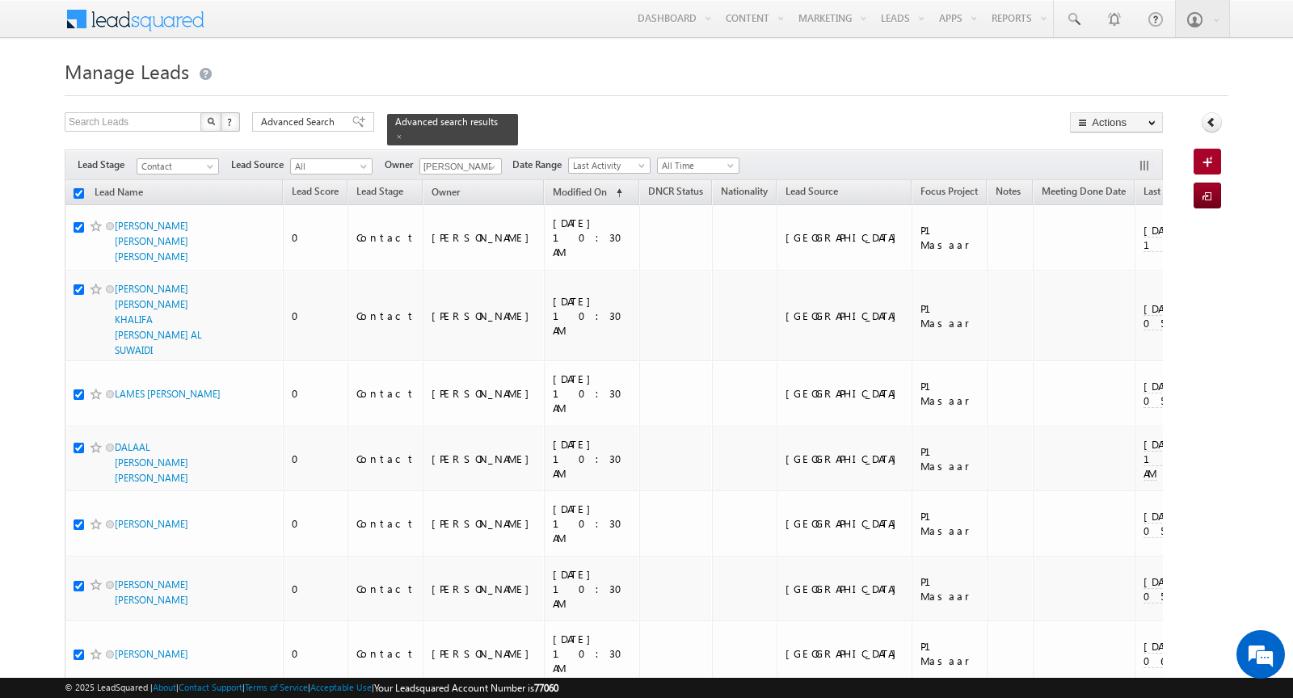
checkbox input "true"
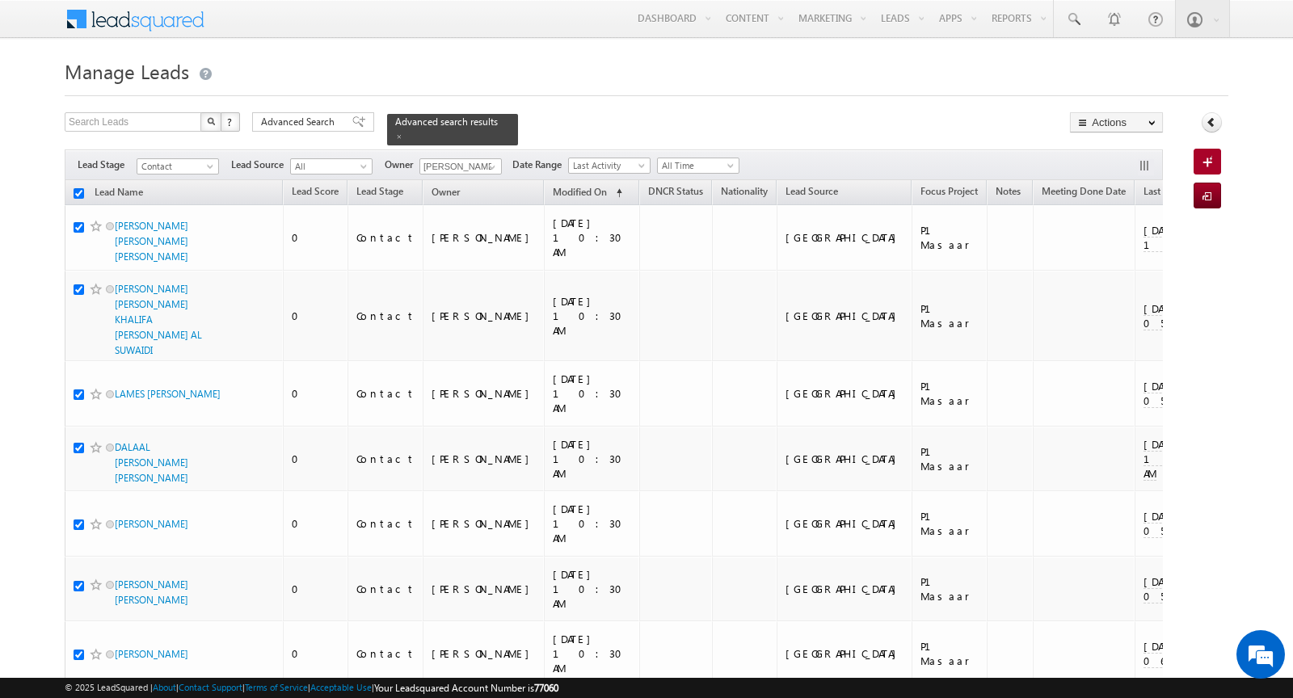
checkbox input "true"
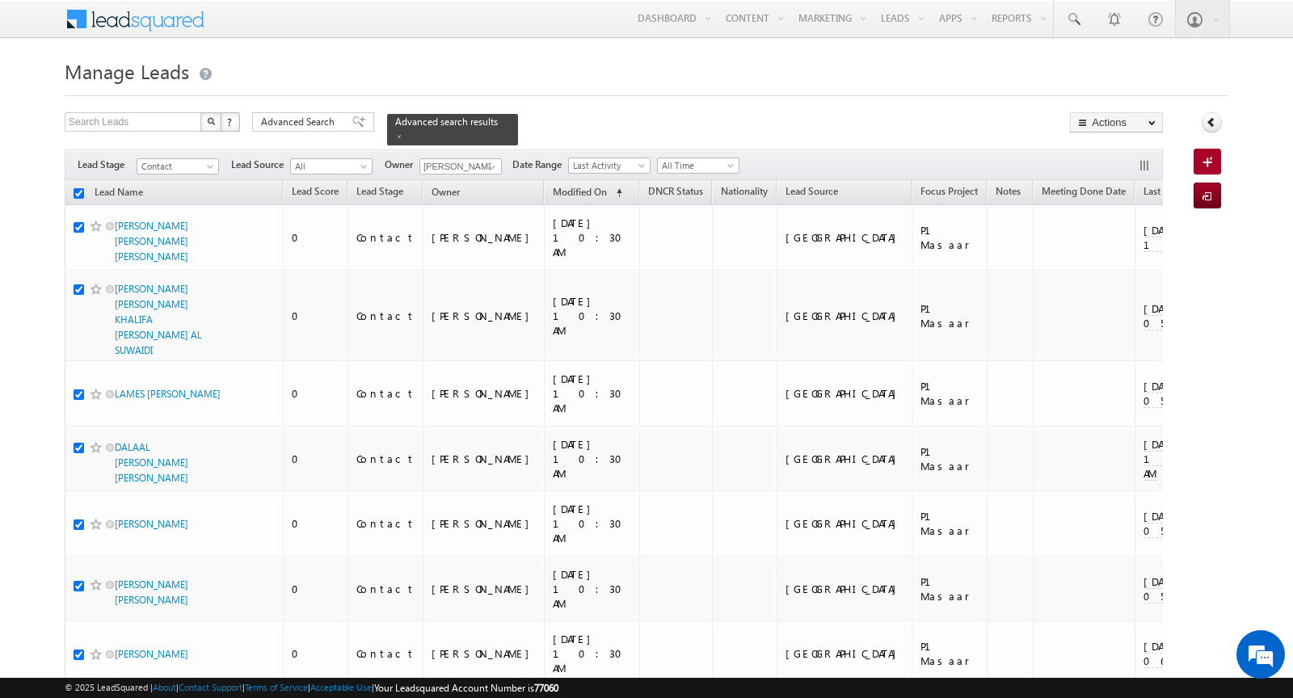
checkbox input "true"
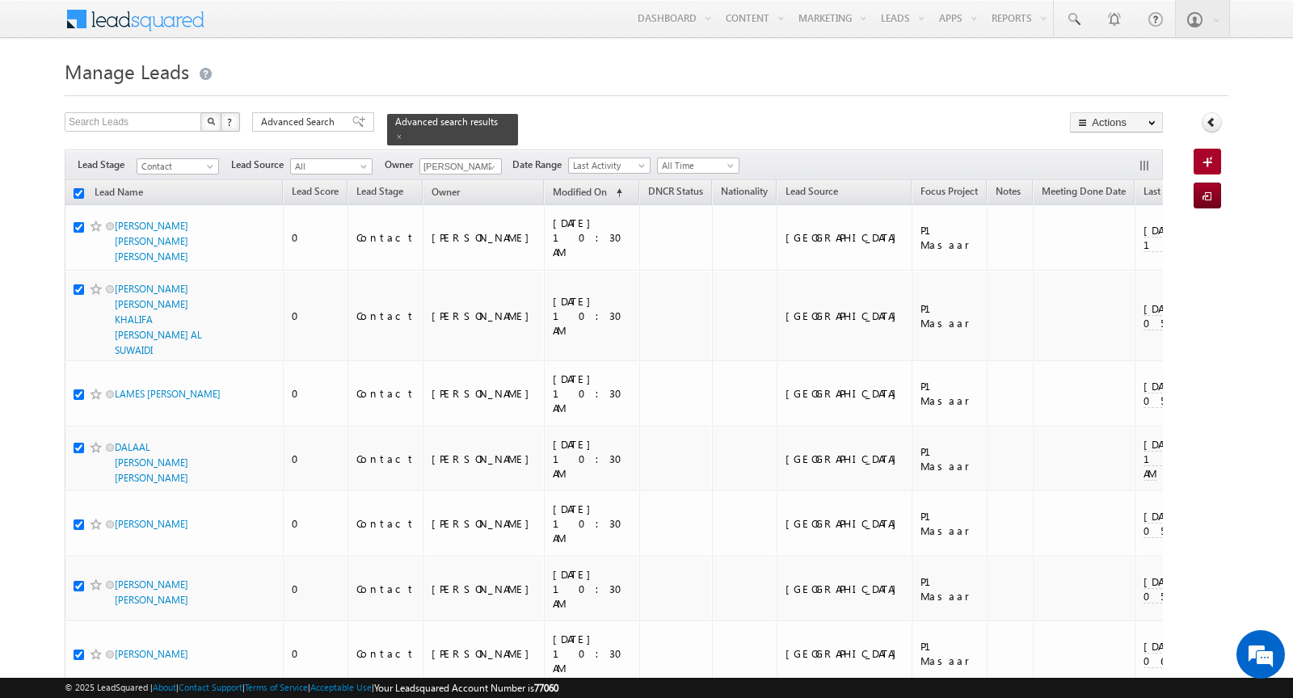
checkbox input "true"
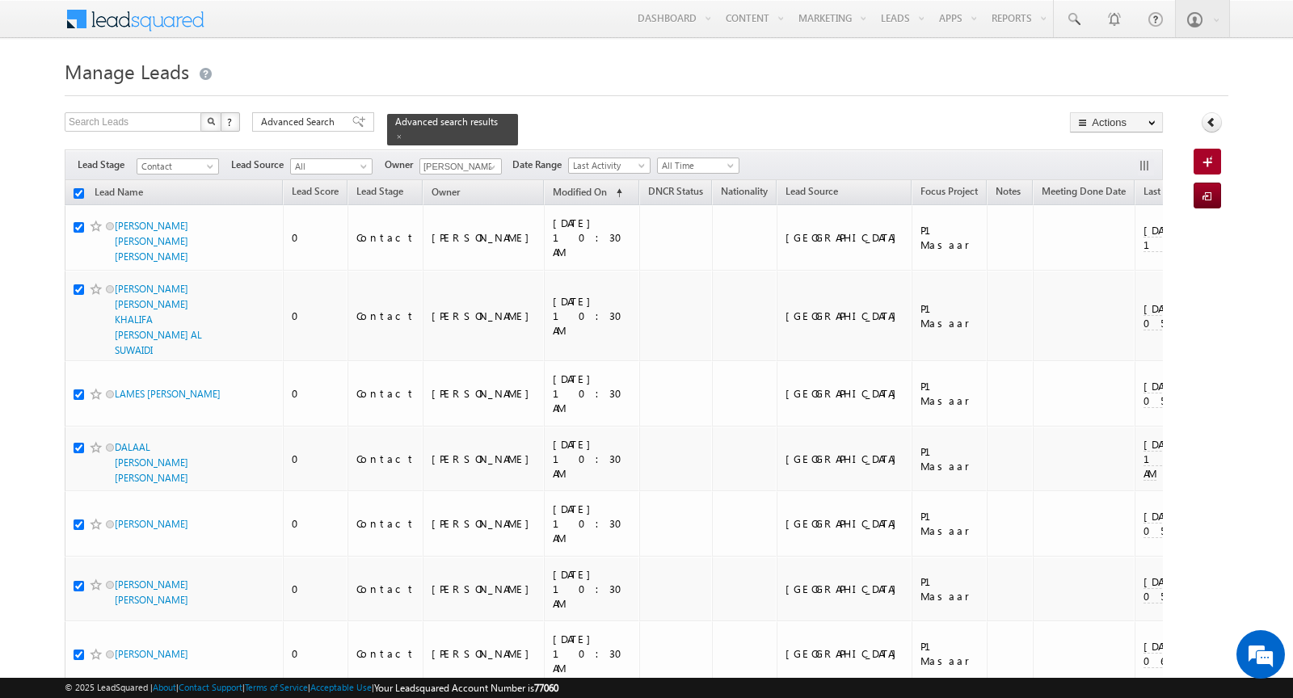
checkbox input "true"
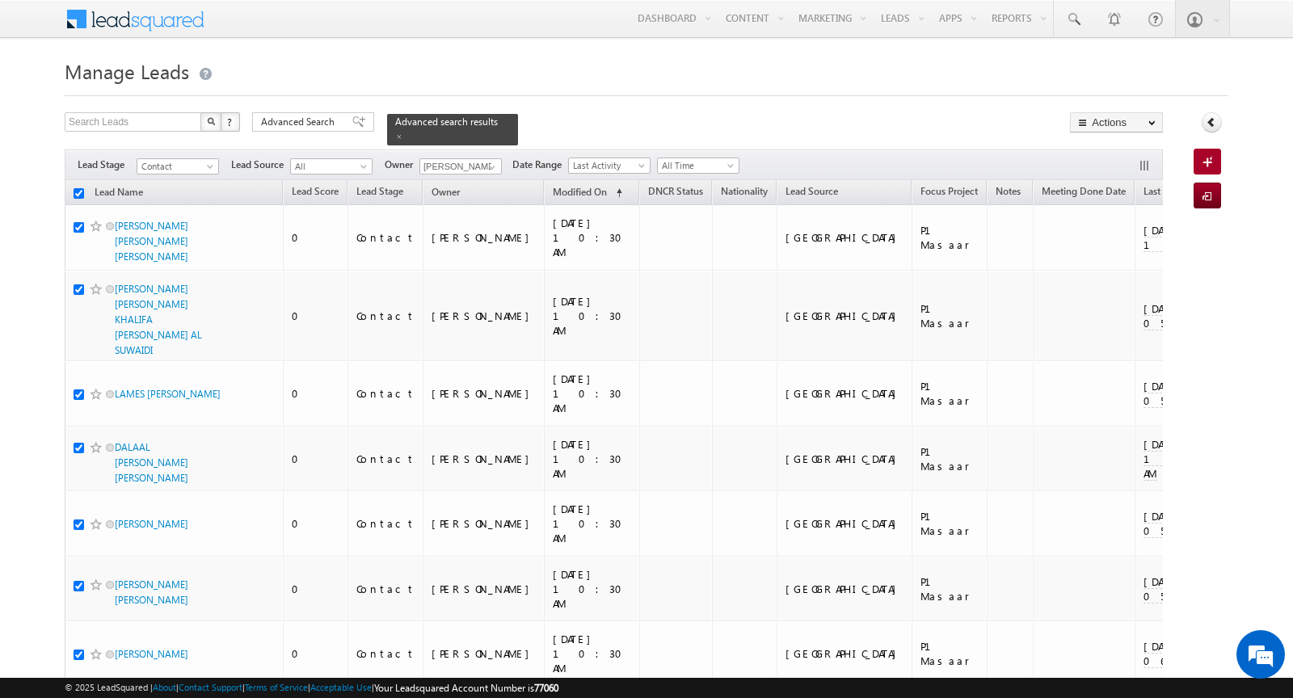
checkbox input "true"
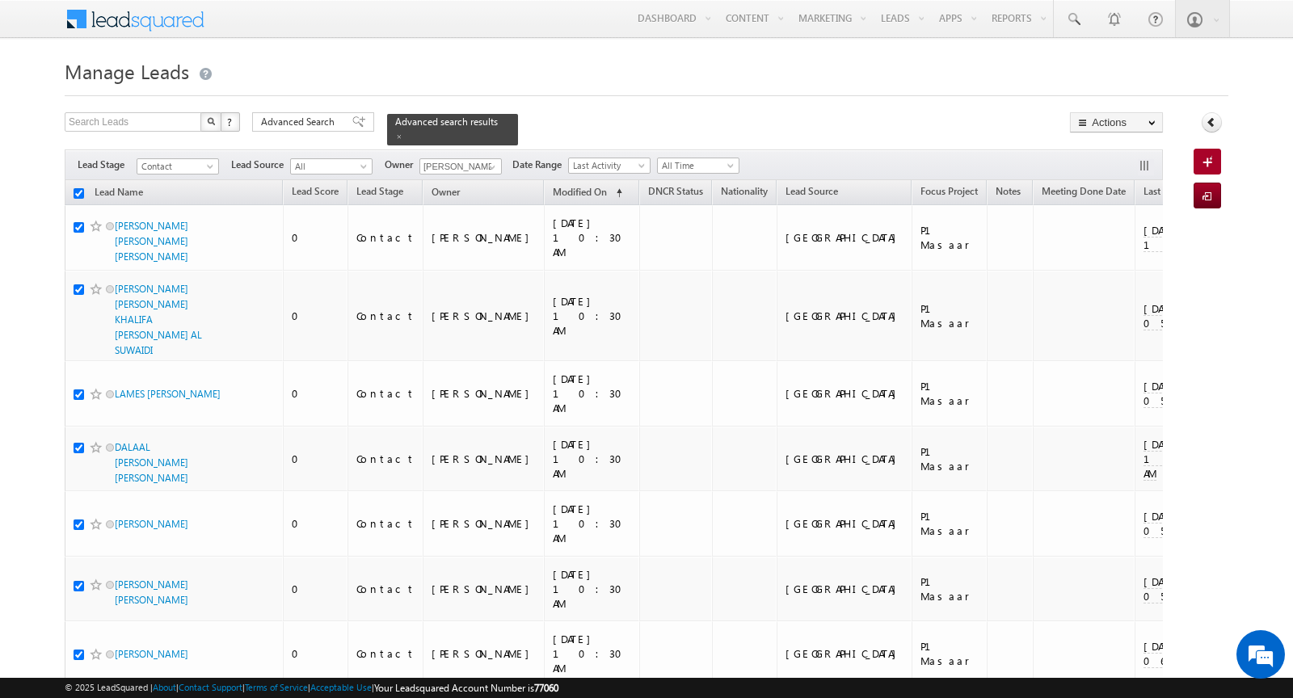
checkbox input "true"
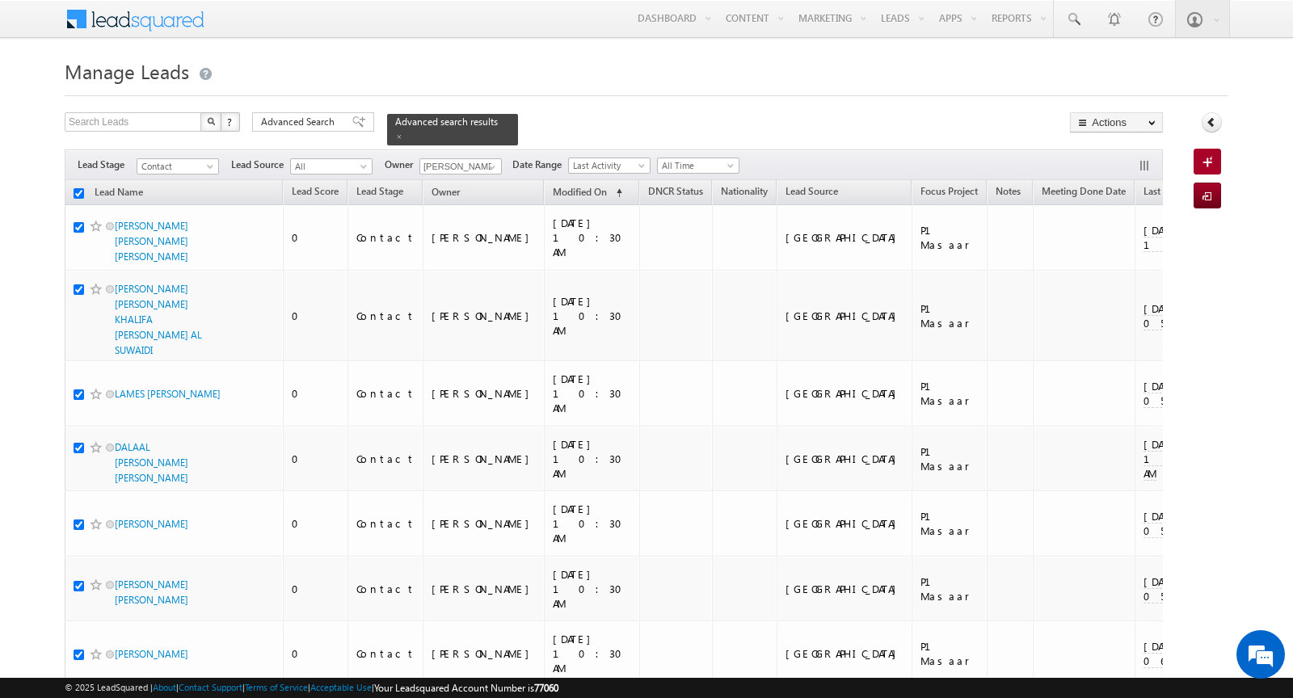
checkbox input "true"
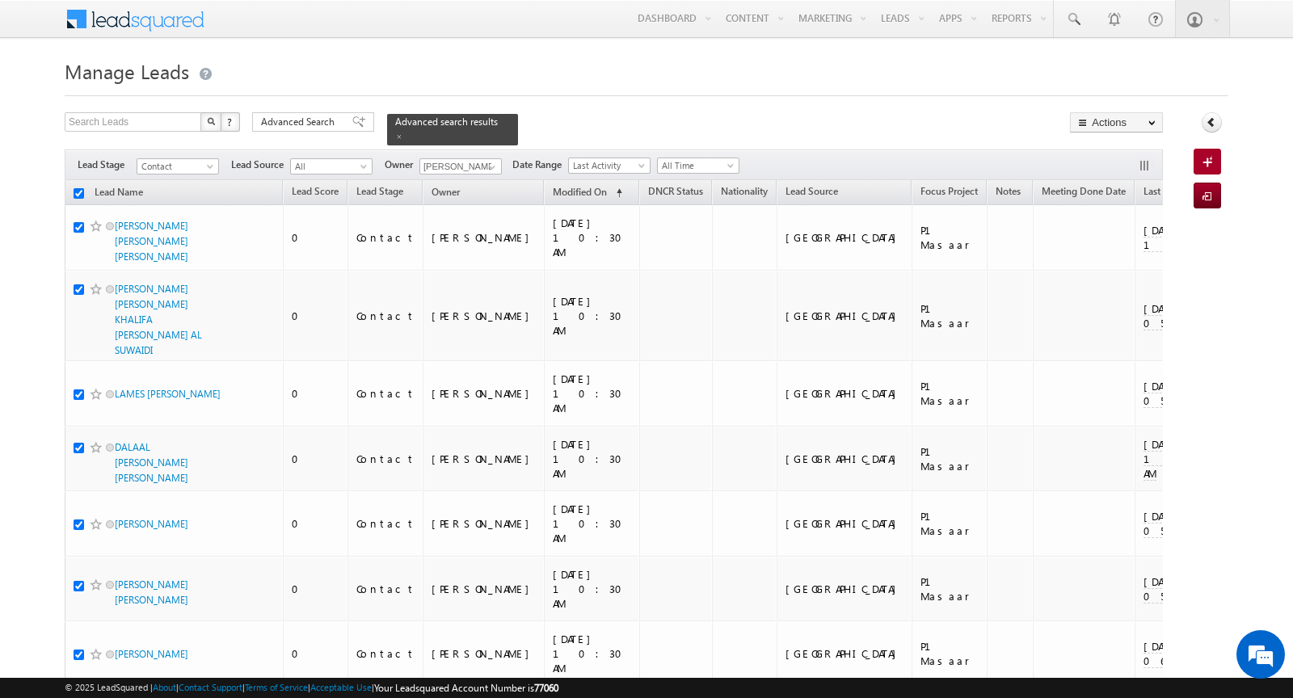
checkbox input "true"
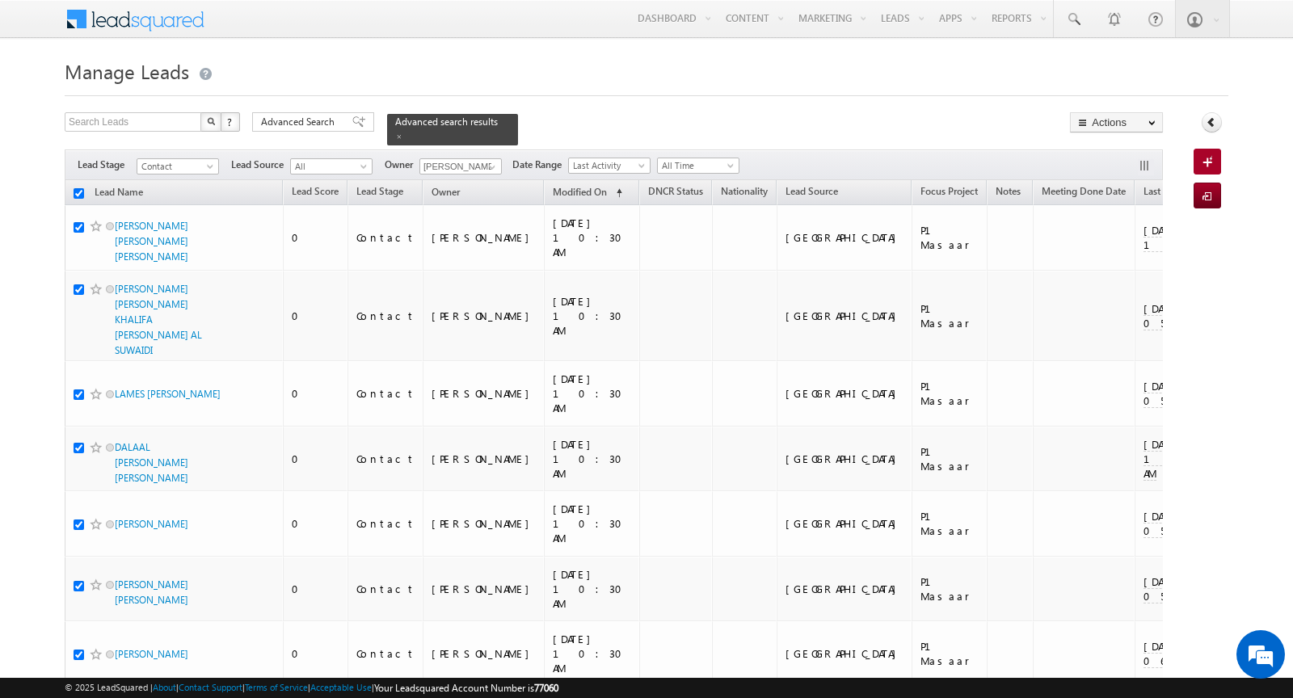
checkbox input "true"
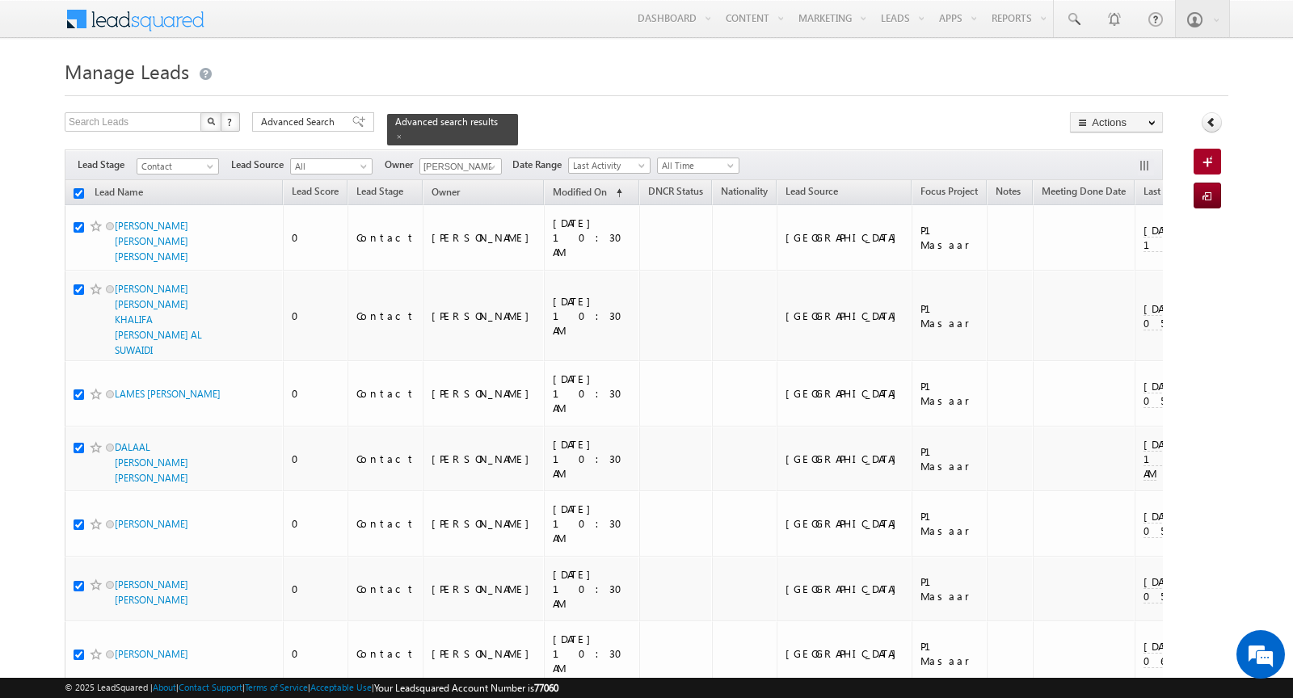
checkbox input "true"
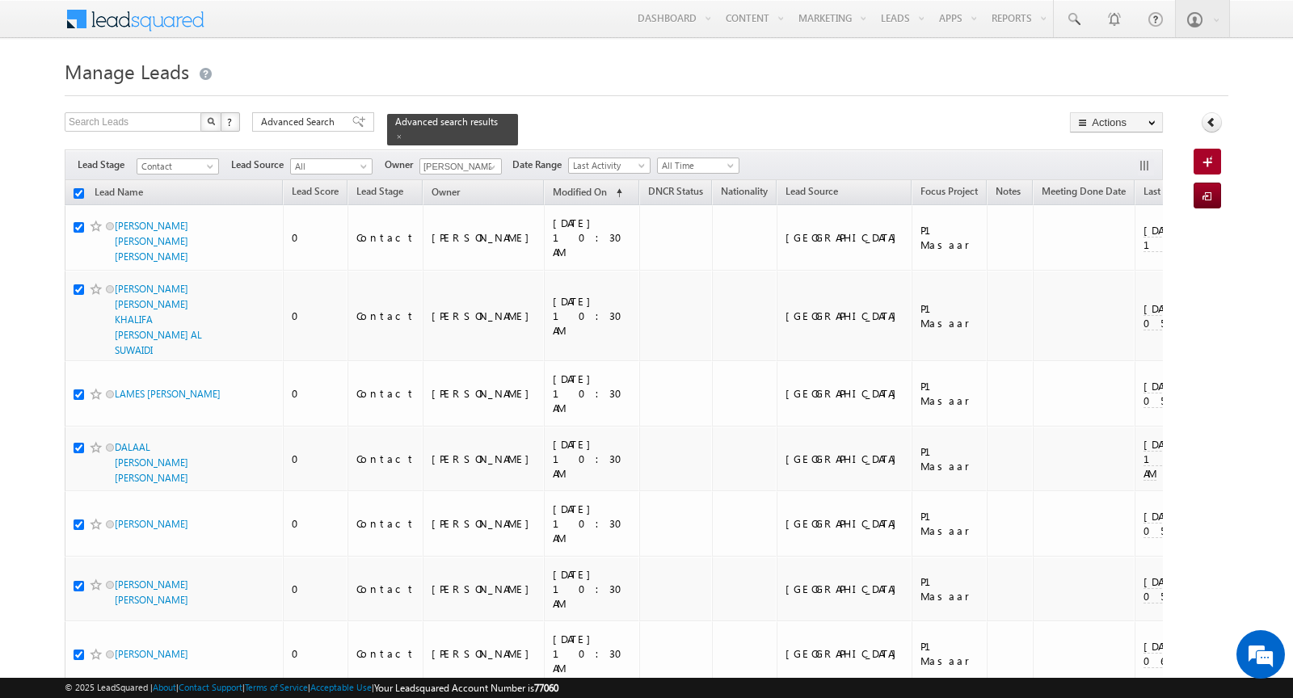
checkbox input "true"
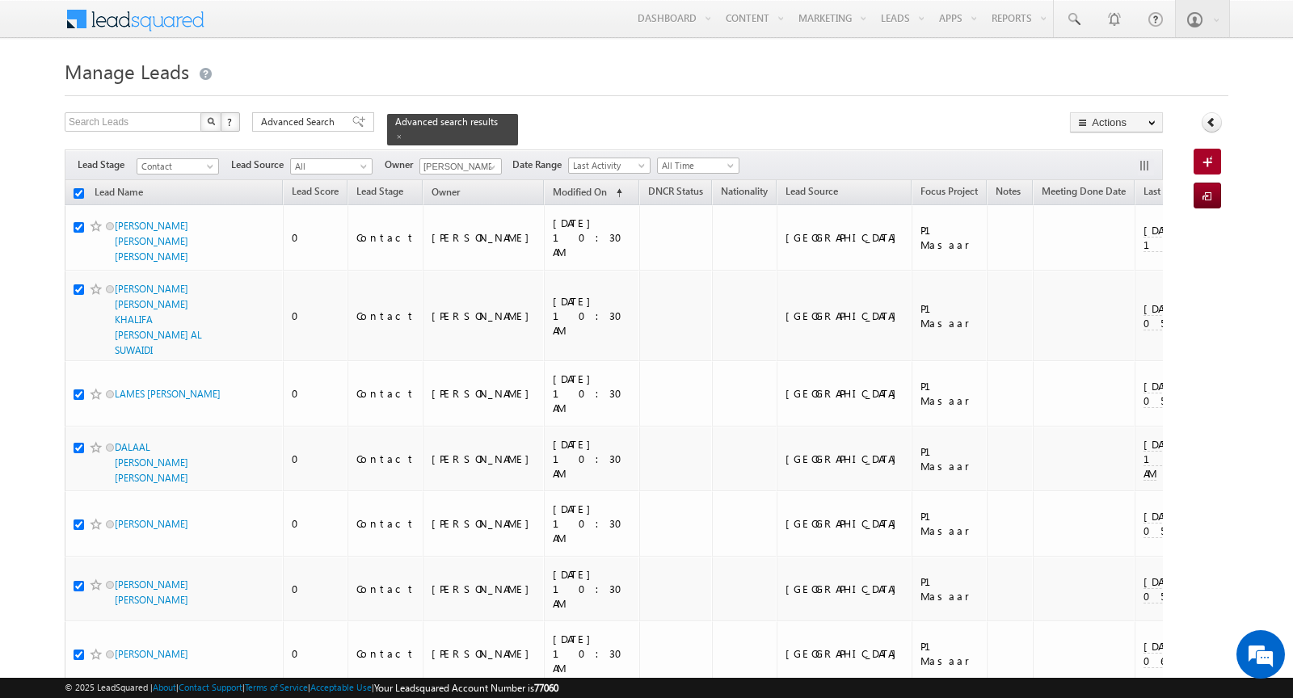
checkbox input "true"
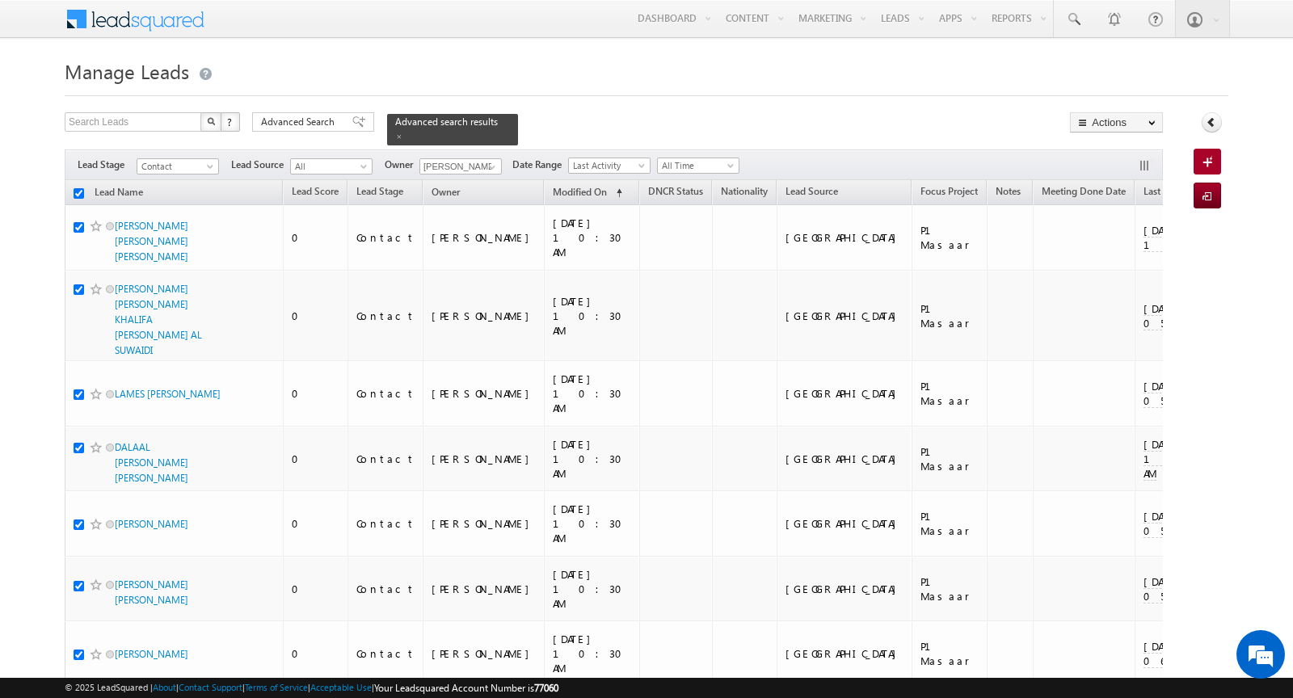
checkbox input "true"
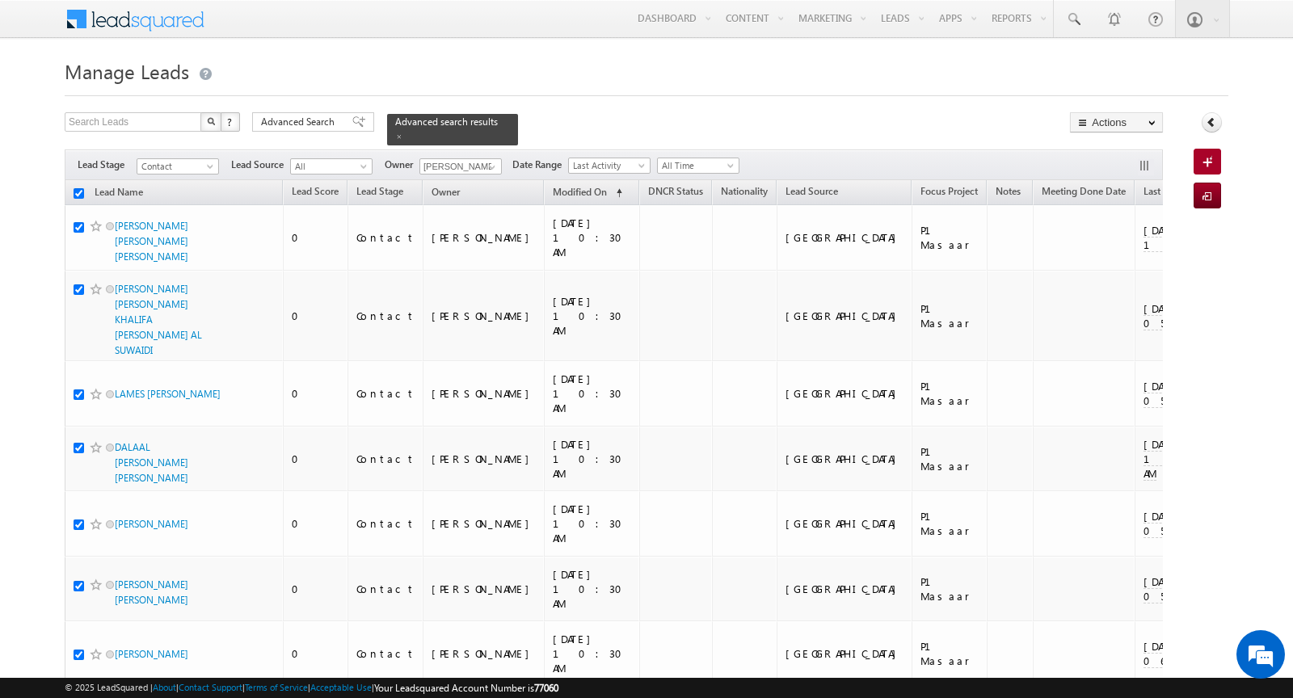
checkbox input "true"
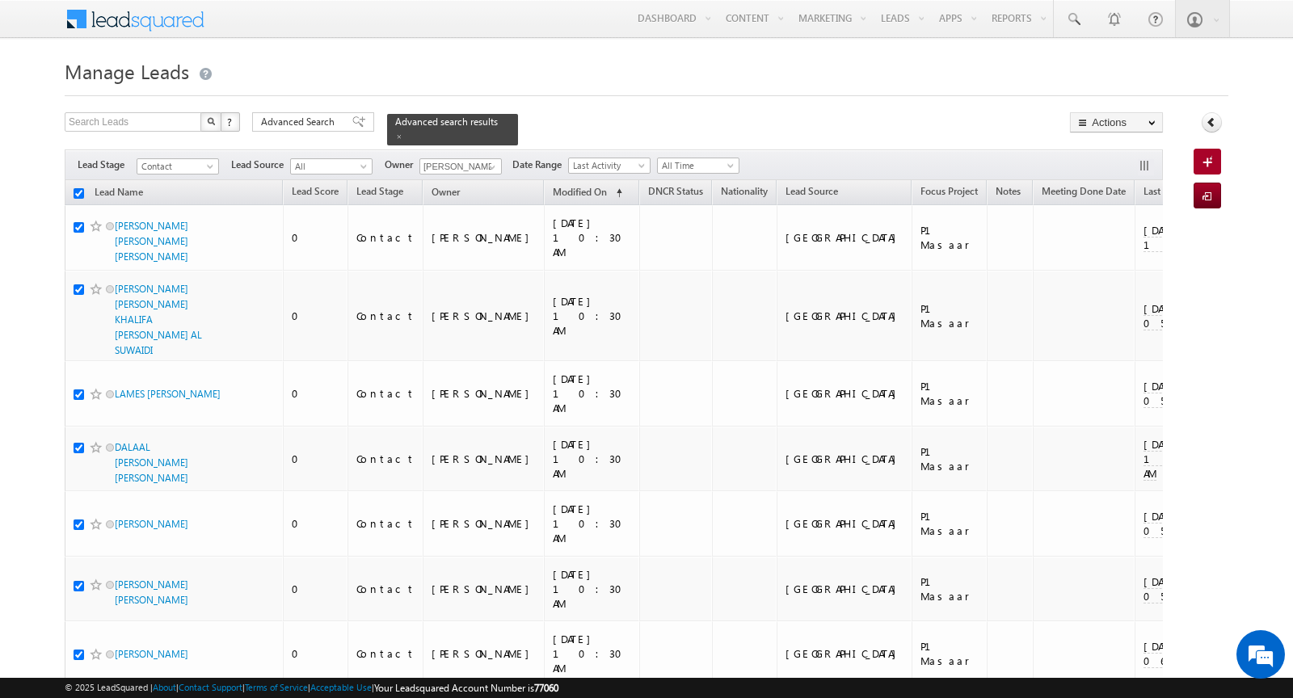
checkbox input "true"
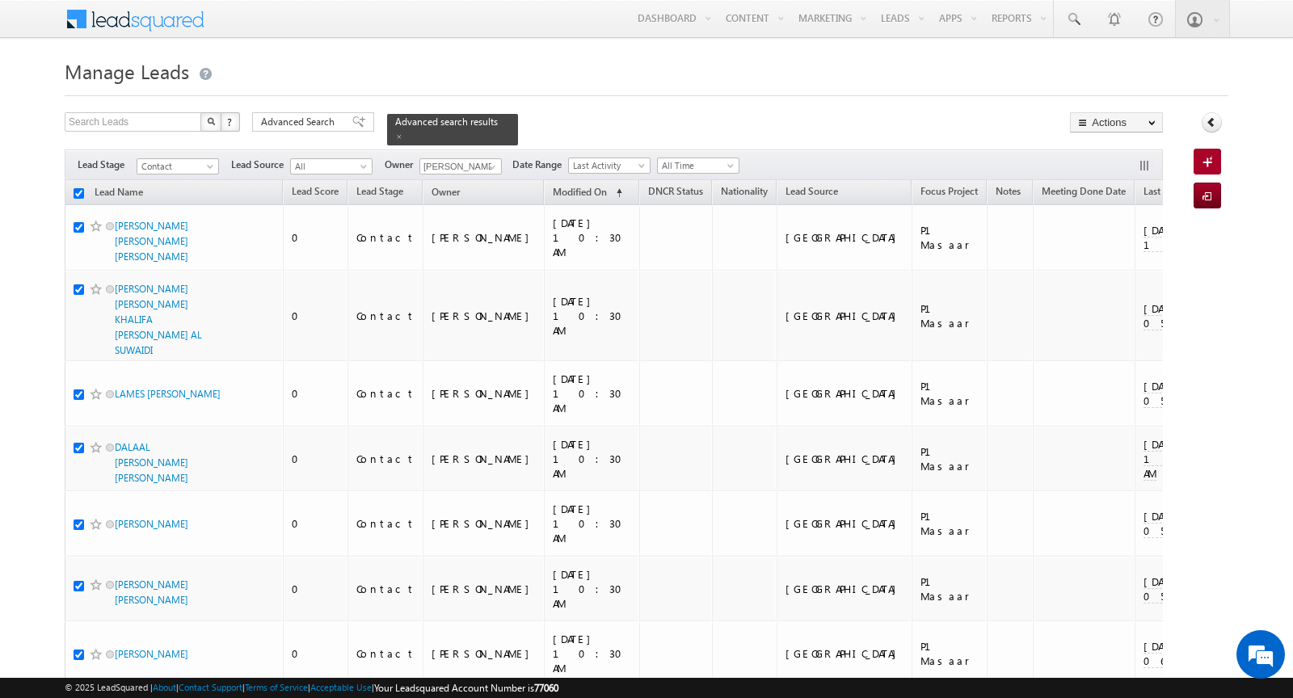
checkbox input "true"
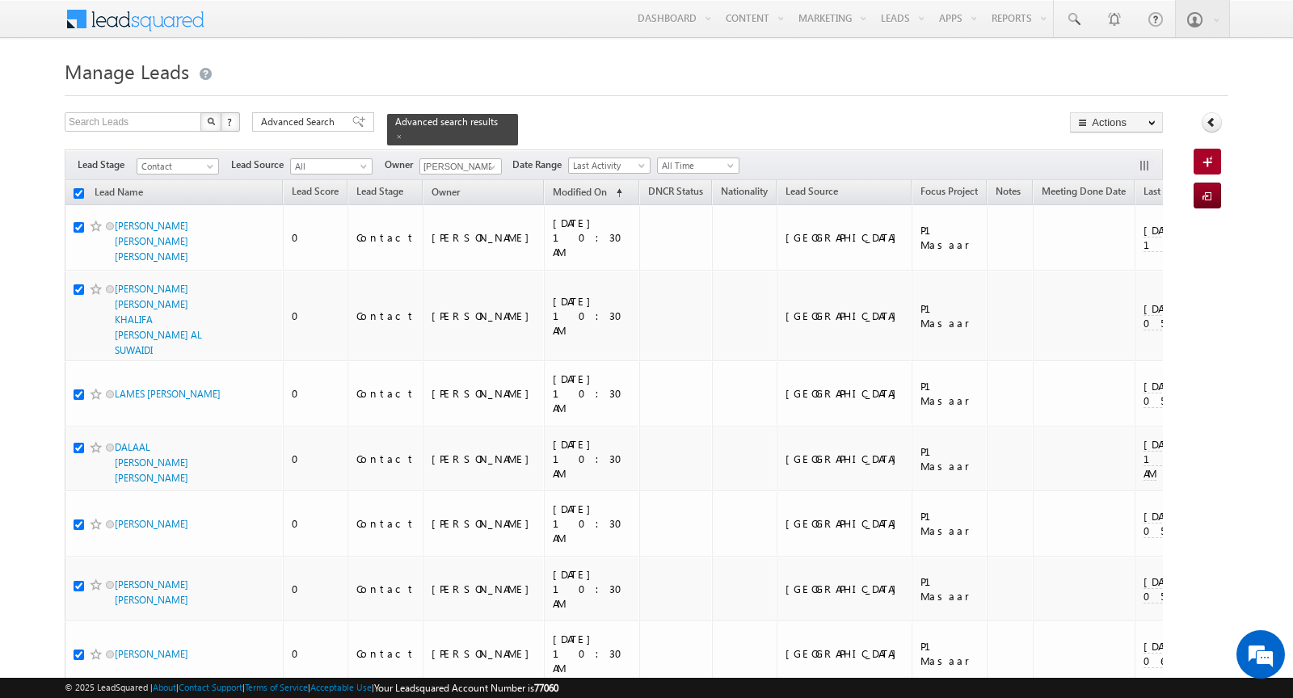
checkbox input "true"
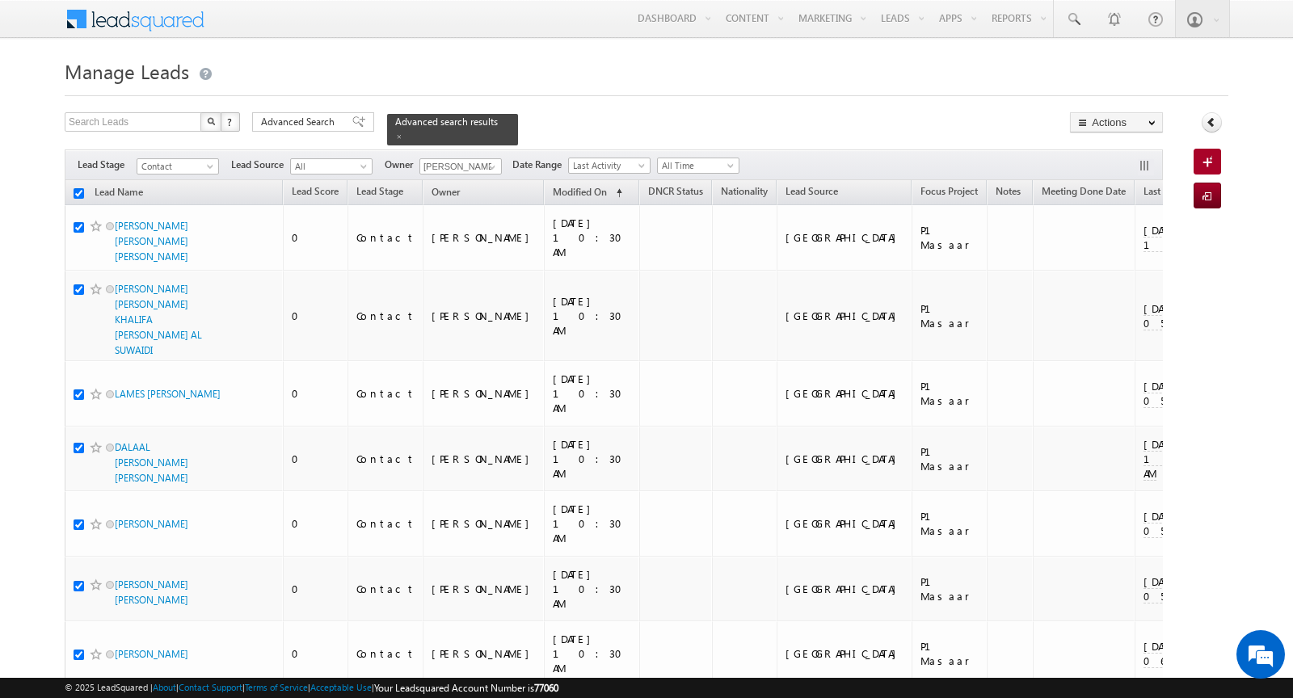
checkbox input "true"
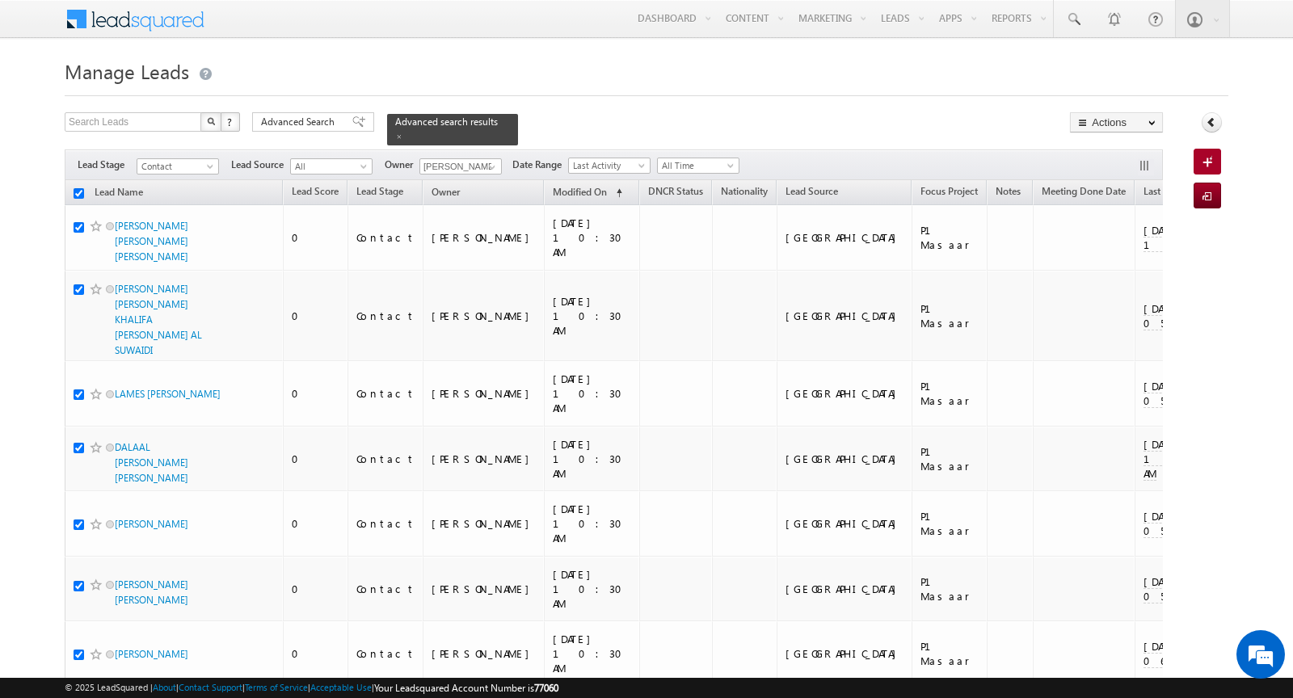
checkbox input "true"
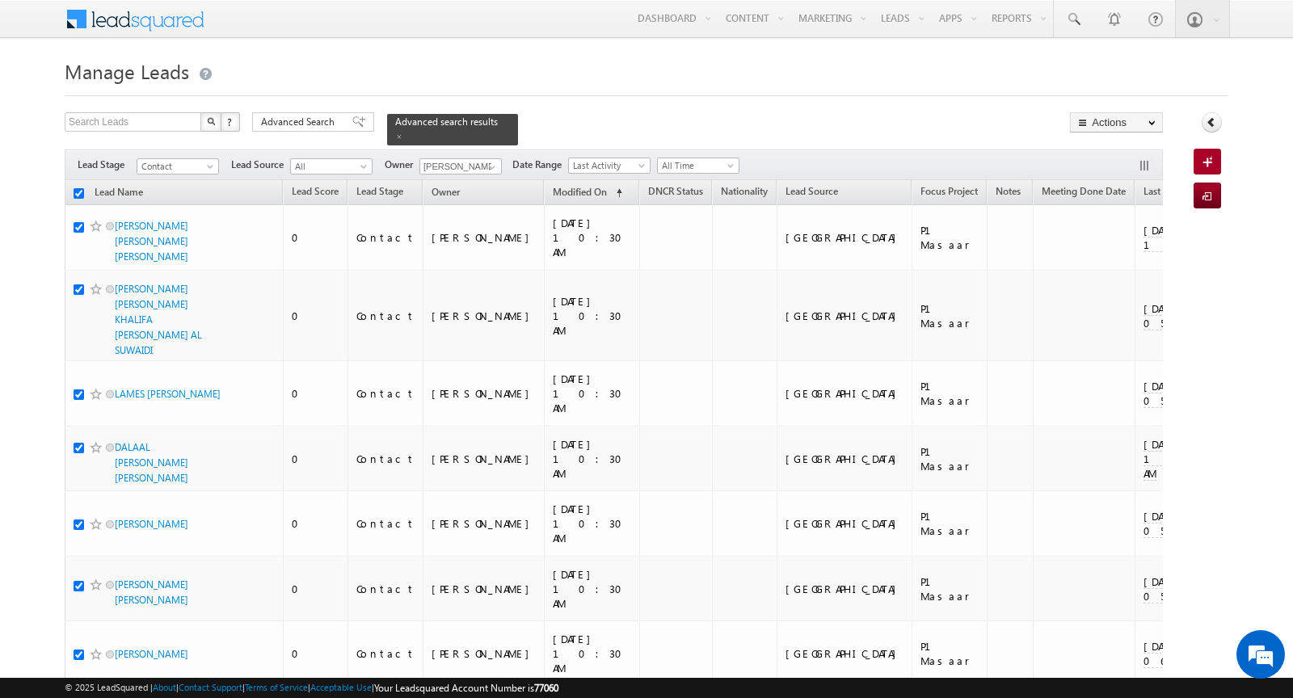
checkbox input "true"
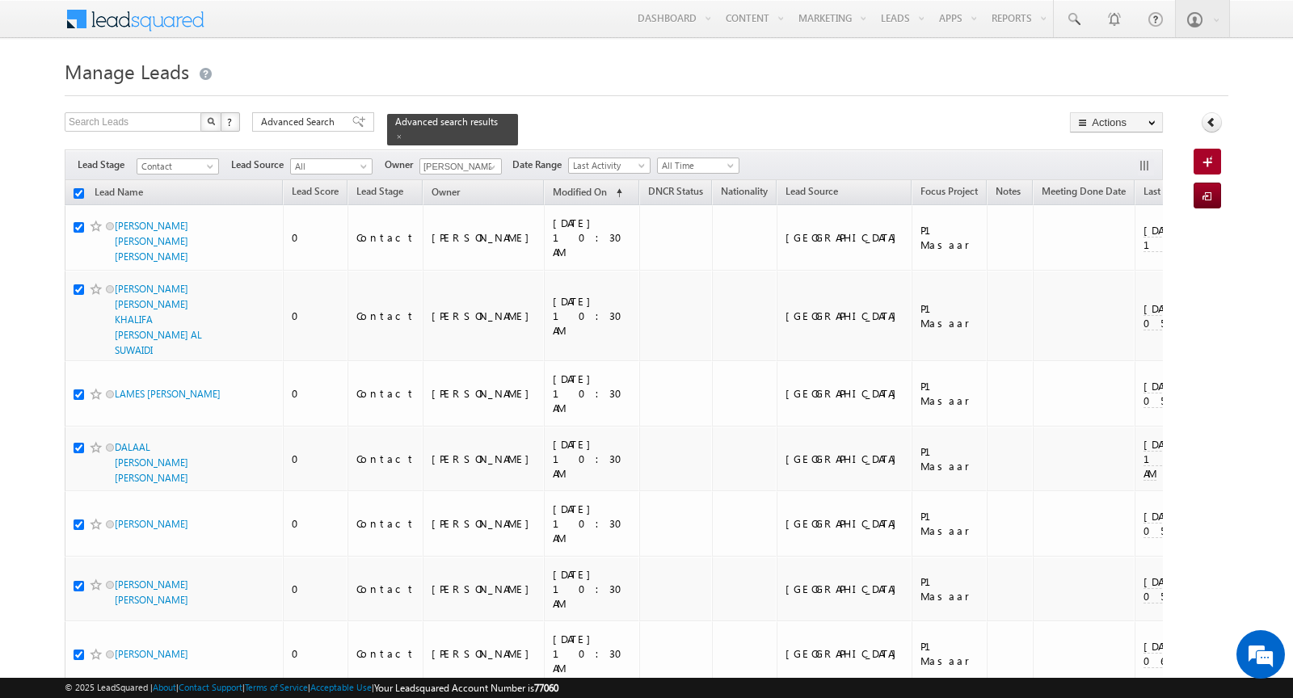
checkbox input "true"
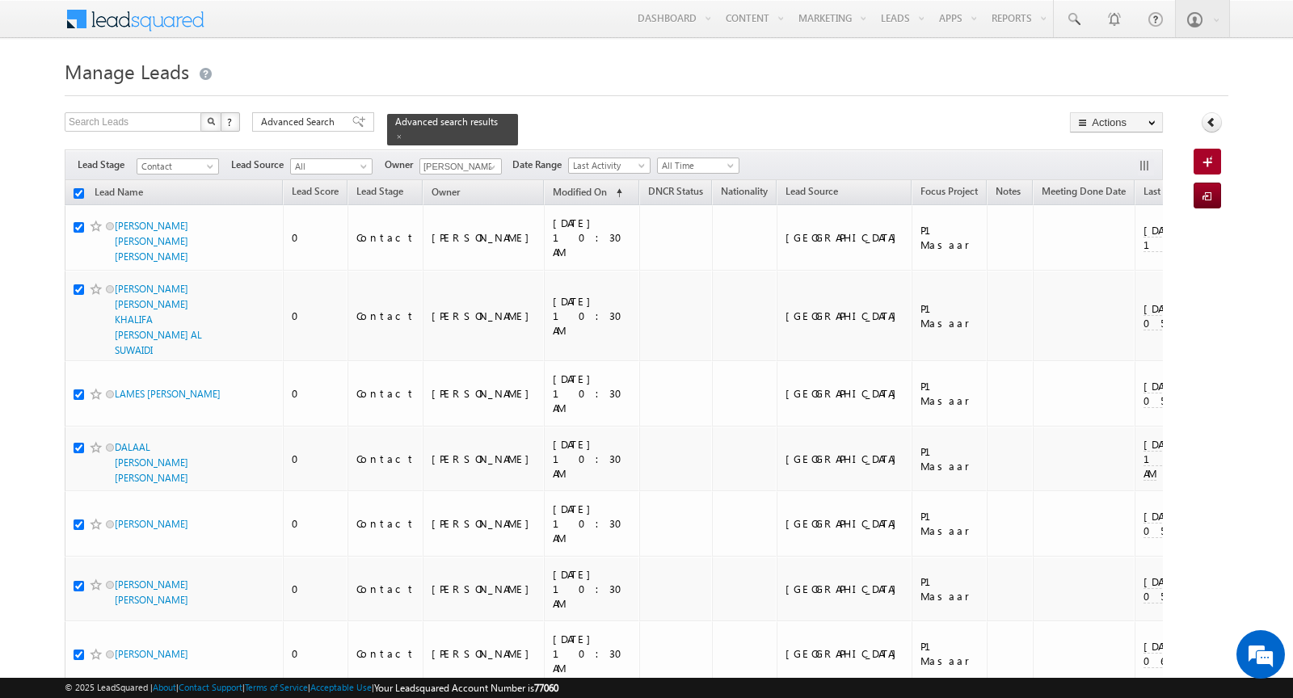
checkbox input "true"
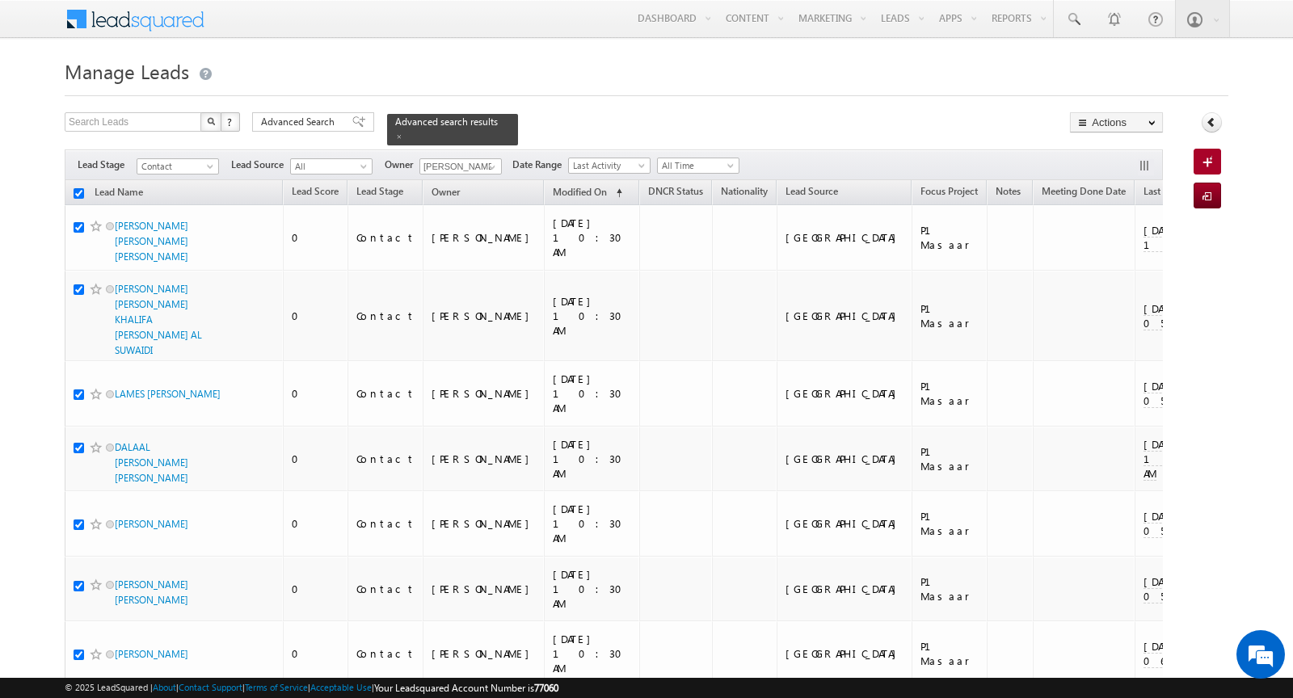
checkbox input "true"
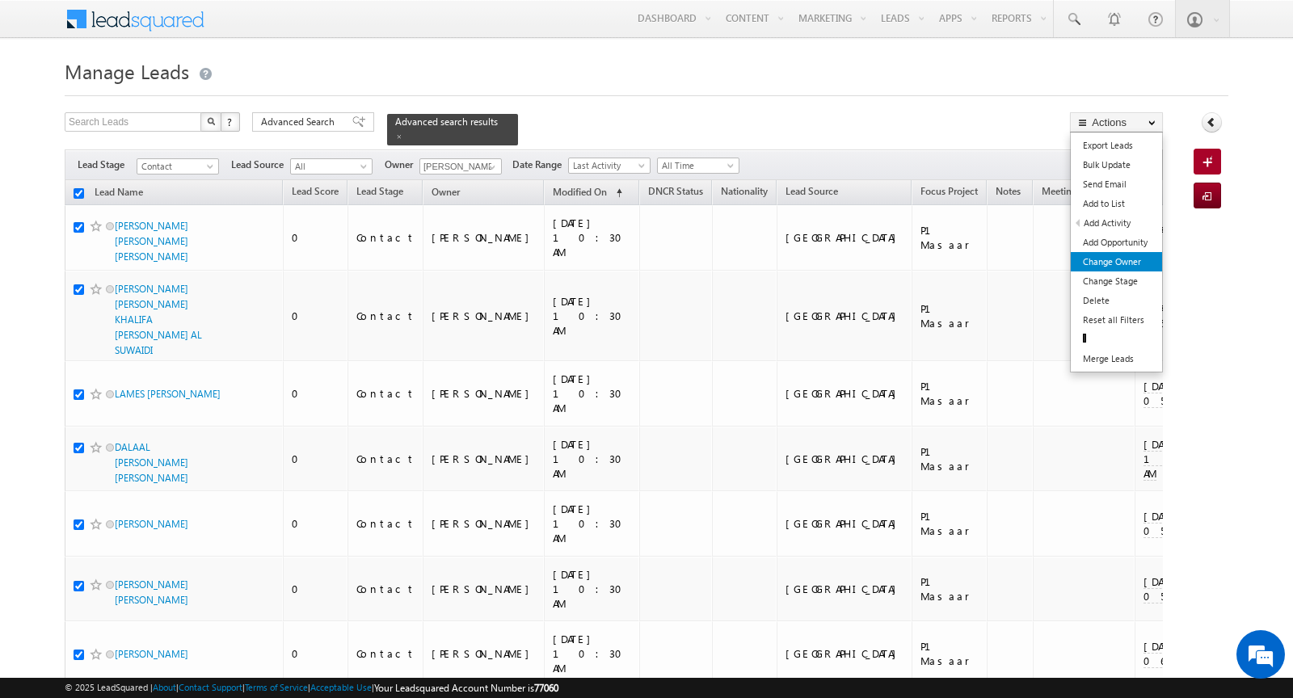
click at [1124, 263] on link "Change Owner" at bounding box center [1116, 261] width 91 height 19
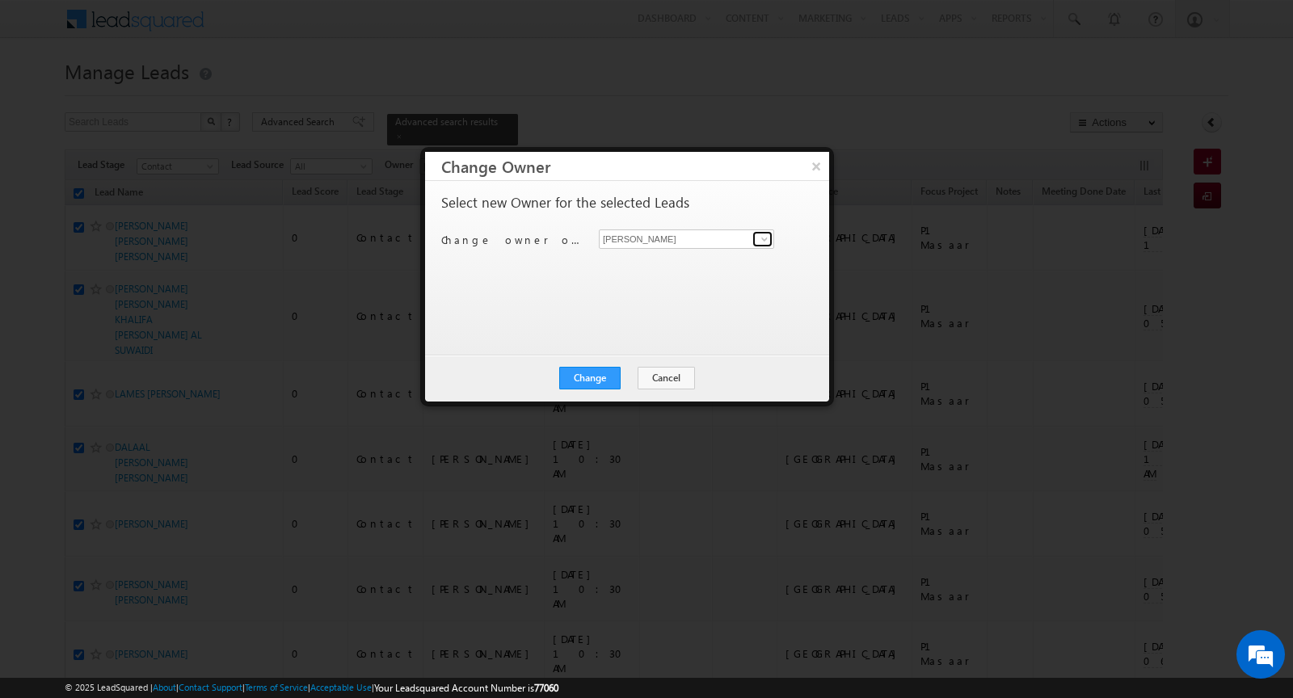
click at [767, 242] on span at bounding box center [764, 239] width 13 height 13
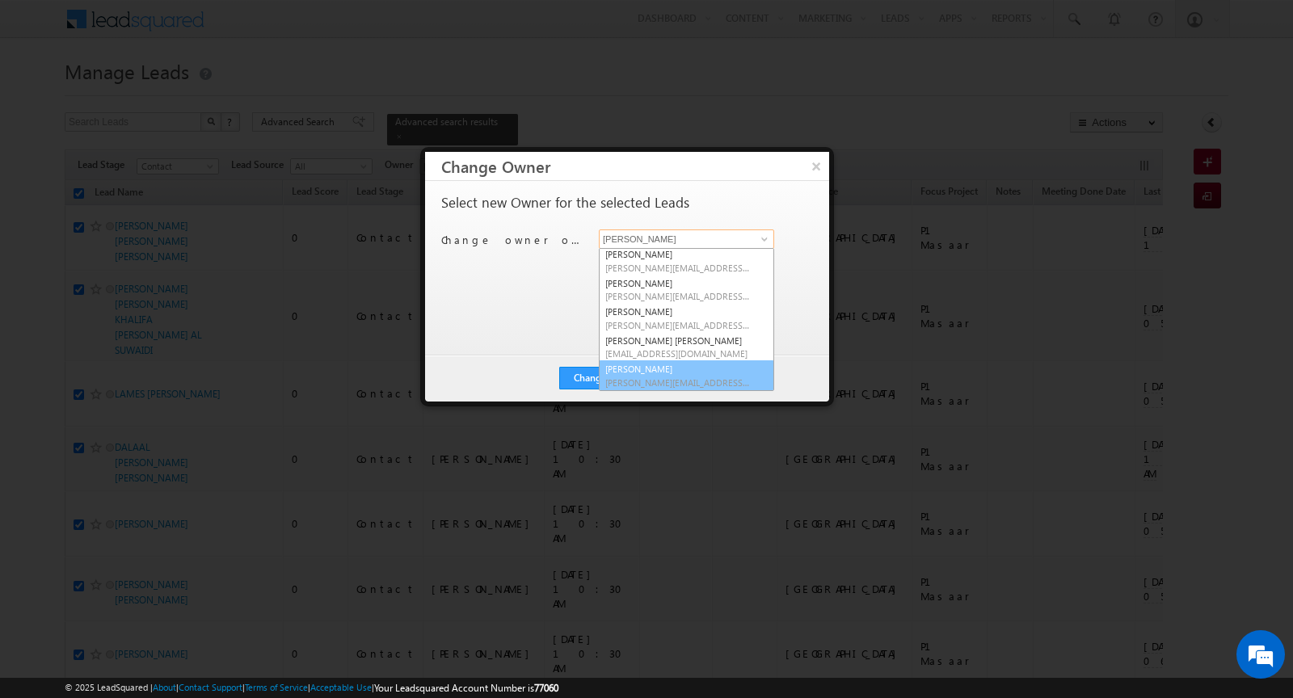
scroll to position [174, 0]
click at [529, 323] on div "Select new Owner for the selected Leads Change owner of 200 leads to [PERSON_NA…" at bounding box center [625, 260] width 368 height 129
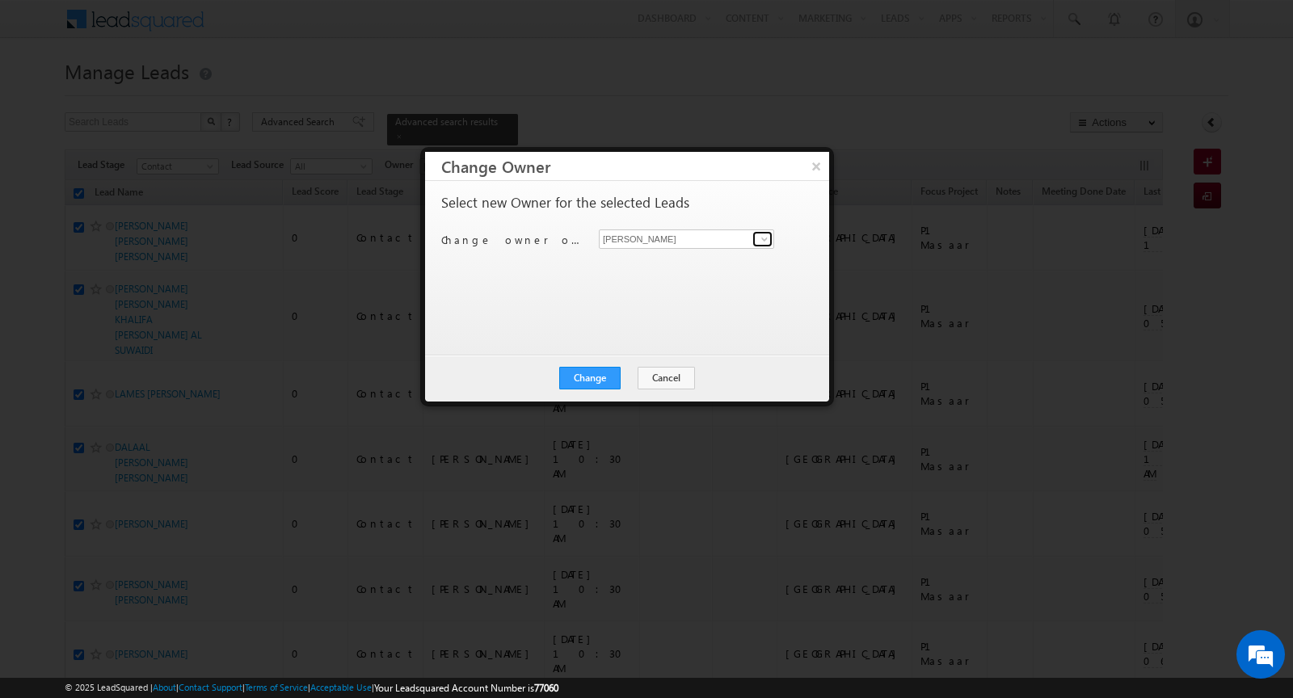
click at [760, 238] on span at bounding box center [764, 239] width 13 height 13
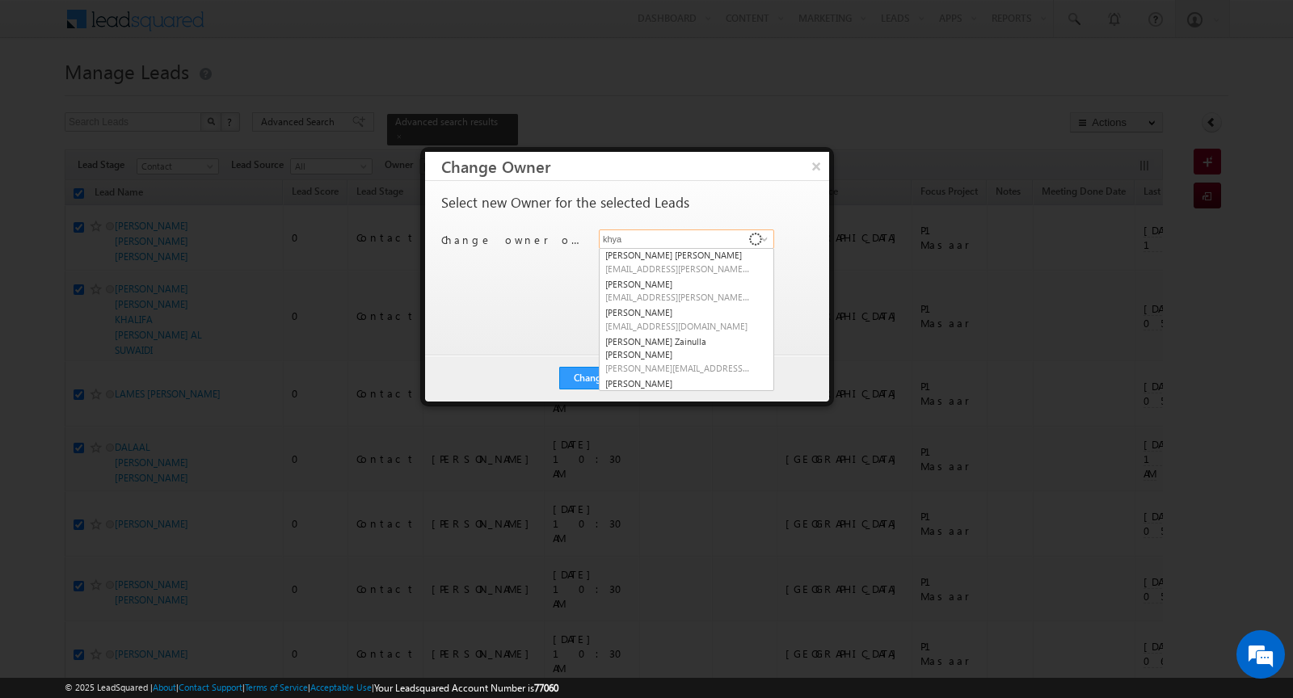
scroll to position [0, 0]
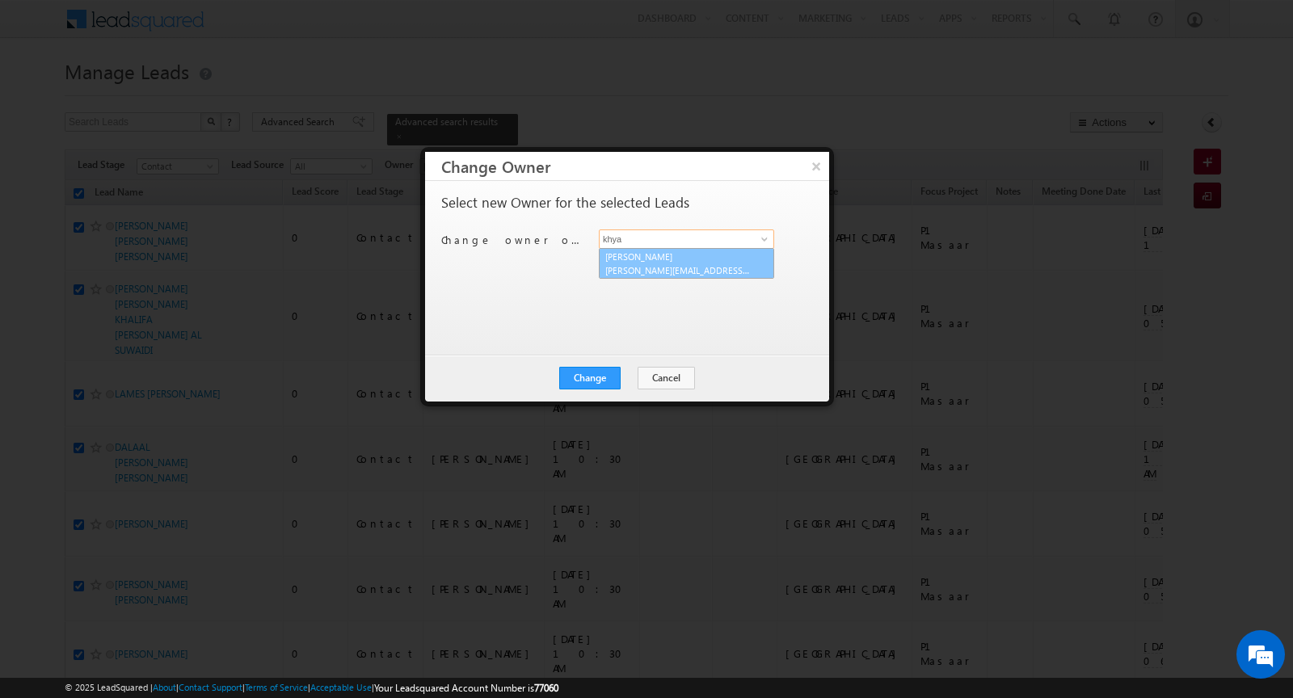
click at [681, 266] on span "[PERSON_NAME][EMAIL_ADDRESS][DOMAIN_NAME]" at bounding box center [677, 270] width 145 height 12
click at [583, 375] on button "Change" at bounding box center [589, 378] width 61 height 23
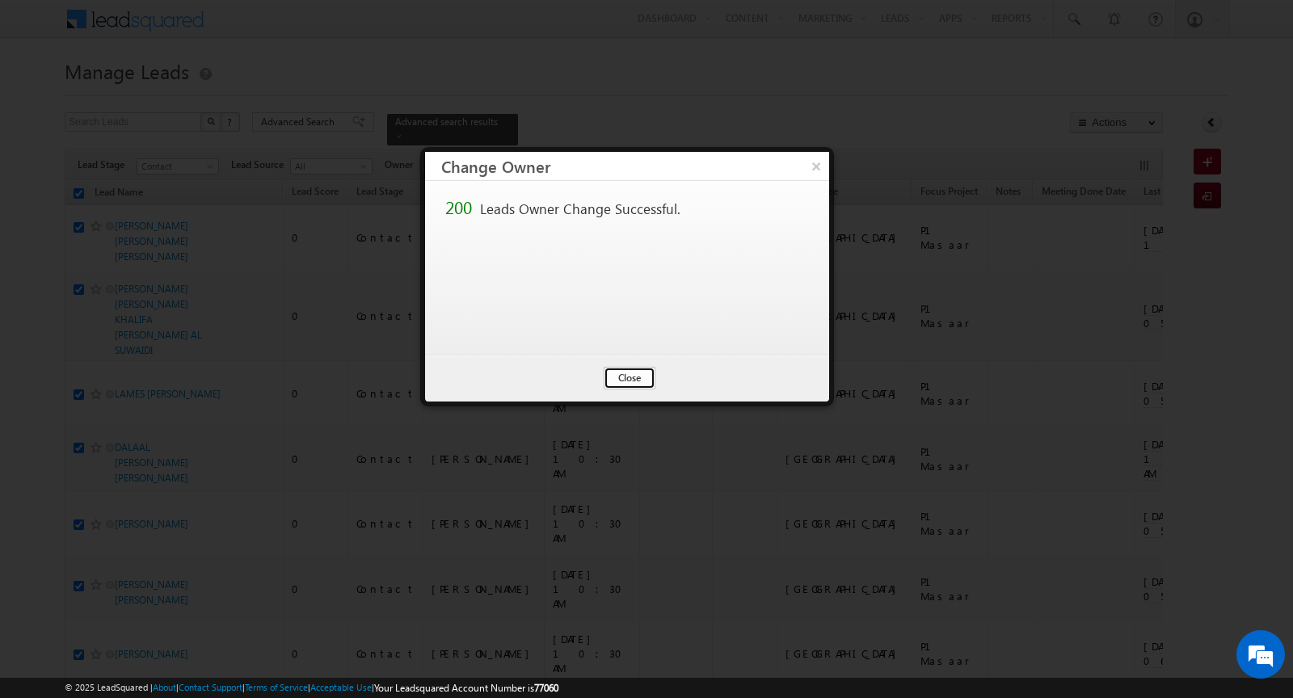
click at [640, 371] on button "Close" at bounding box center [630, 378] width 52 height 23
